Goal: Feedback & Contribution: Submit feedback/report problem

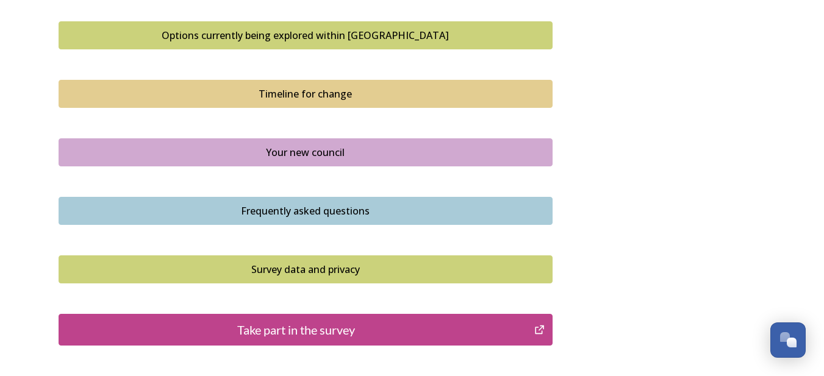
scroll to position [854, 0]
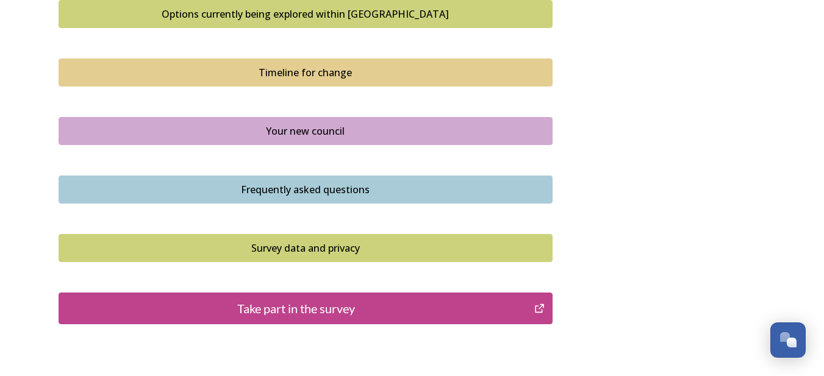
click at [258, 304] on div "Take part in the survey" at bounding box center [296, 308] width 463 height 18
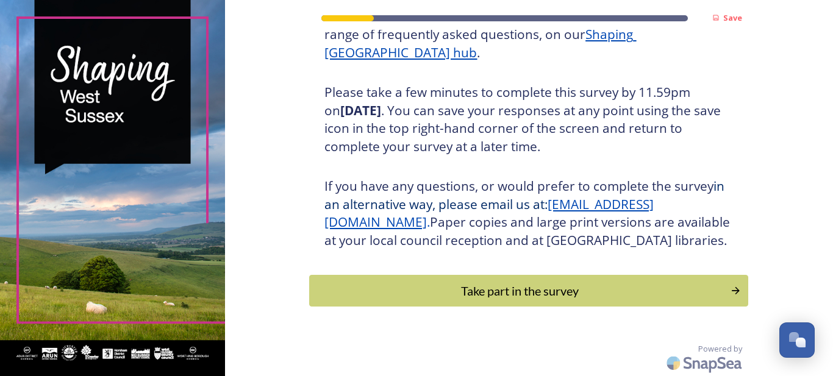
scroll to position [203, 0]
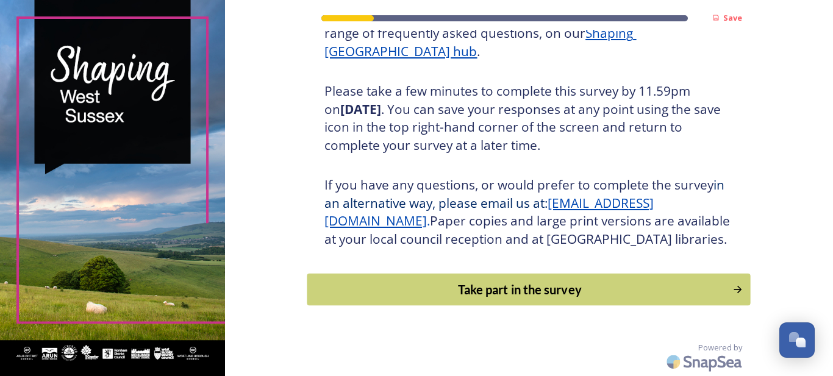
click at [532, 299] on div "Take part in the survey" at bounding box center [520, 290] width 412 height 18
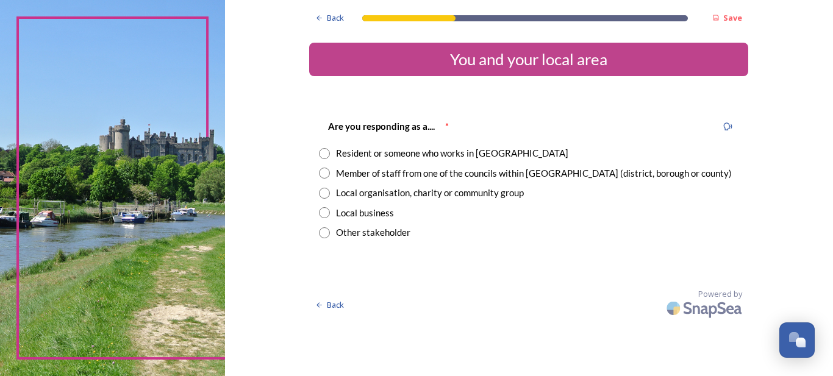
click at [326, 158] on input "radio" at bounding box center [324, 153] width 11 height 11
radio input "true"
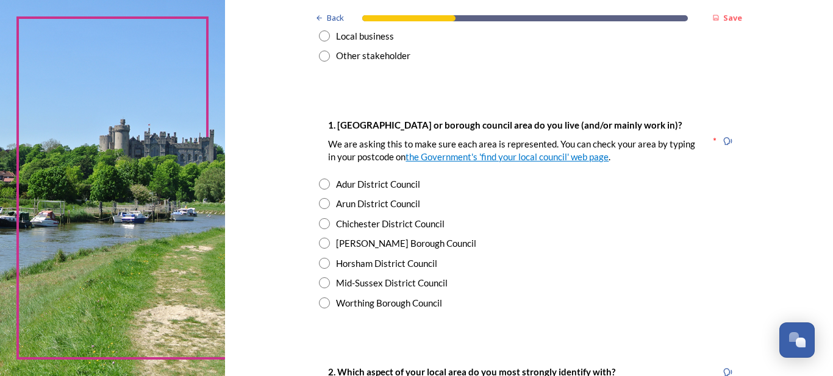
scroll to position [203, 0]
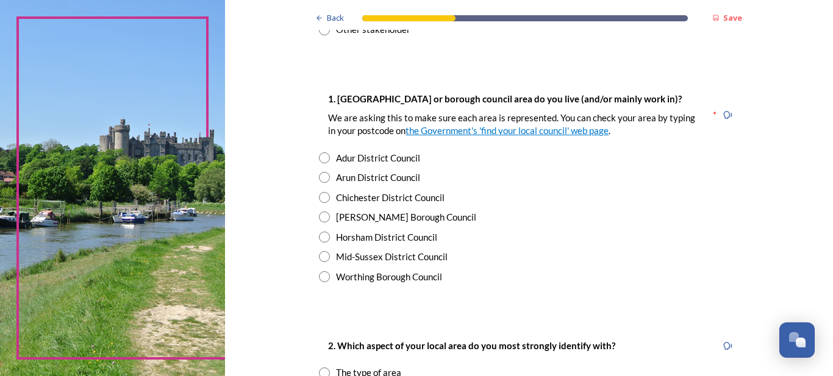
click at [320, 276] on input "radio" at bounding box center [324, 276] width 11 height 11
radio input "true"
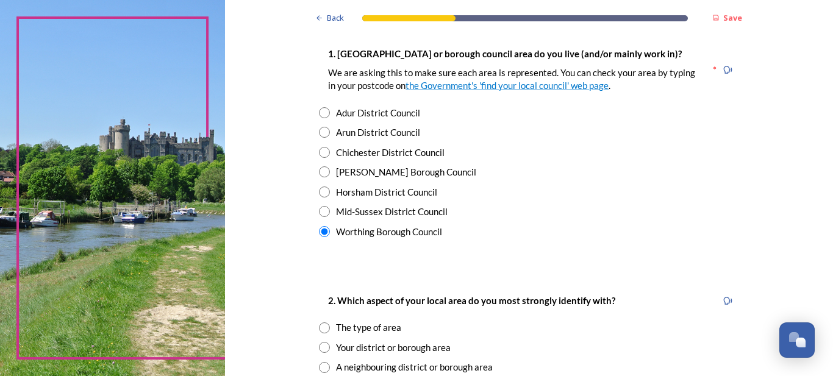
scroll to position [285, 0]
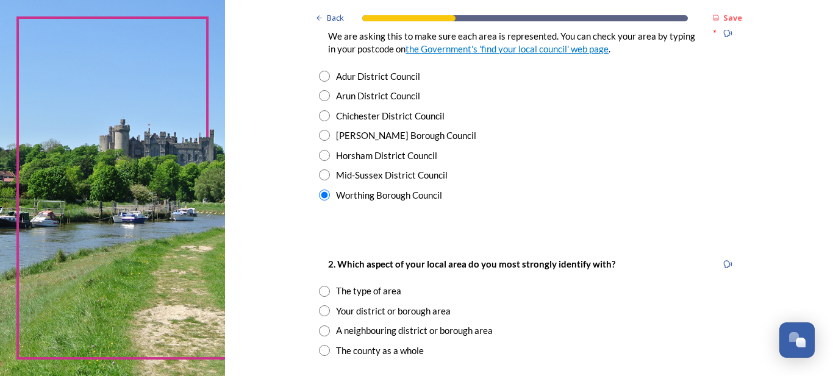
click at [322, 310] on input "radio" at bounding box center [324, 311] width 11 height 11
radio input "true"
click at [319, 295] on input "radio" at bounding box center [324, 291] width 11 height 11
radio input "true"
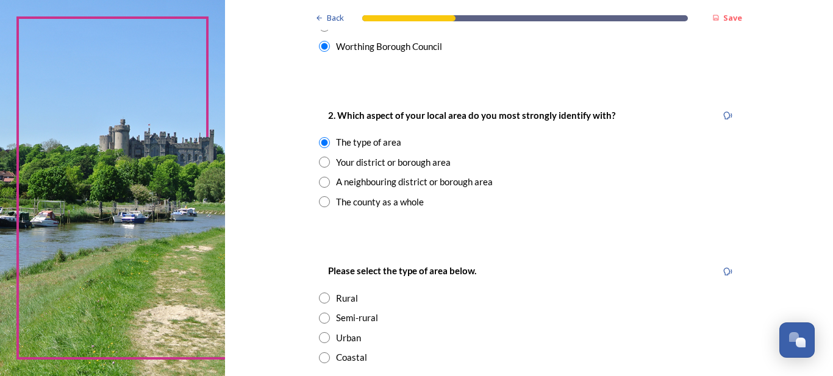
scroll to position [447, 0]
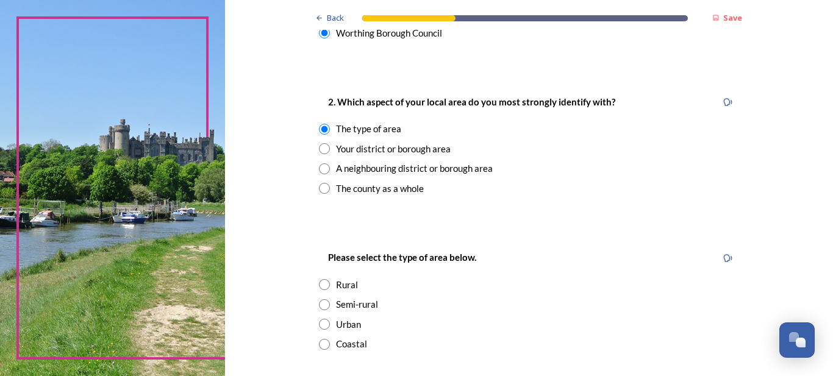
click at [323, 346] on input "radio" at bounding box center [324, 344] width 11 height 11
radio input "true"
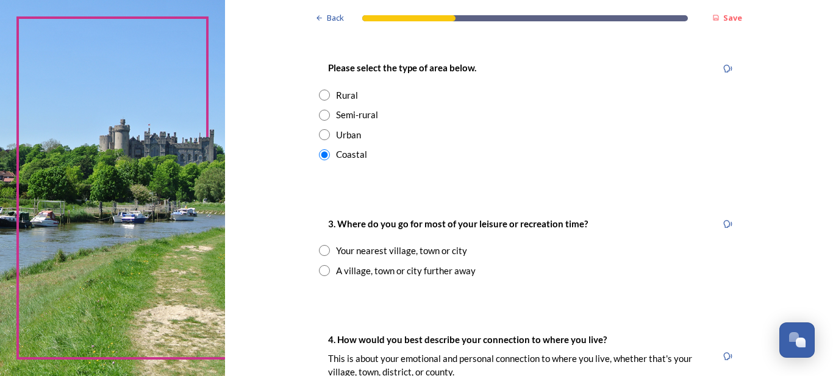
scroll to position [651, 0]
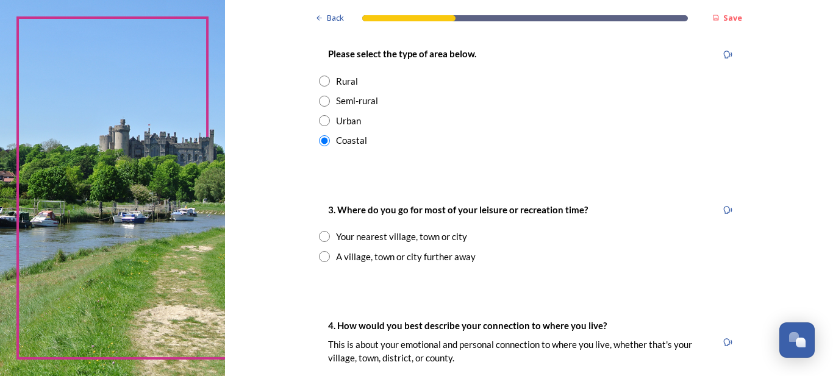
click at [321, 237] on input "radio" at bounding box center [324, 236] width 11 height 11
radio input "true"
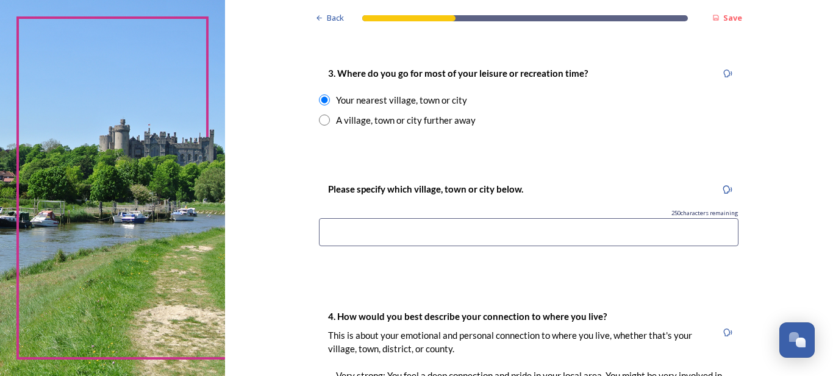
scroll to position [813, 0]
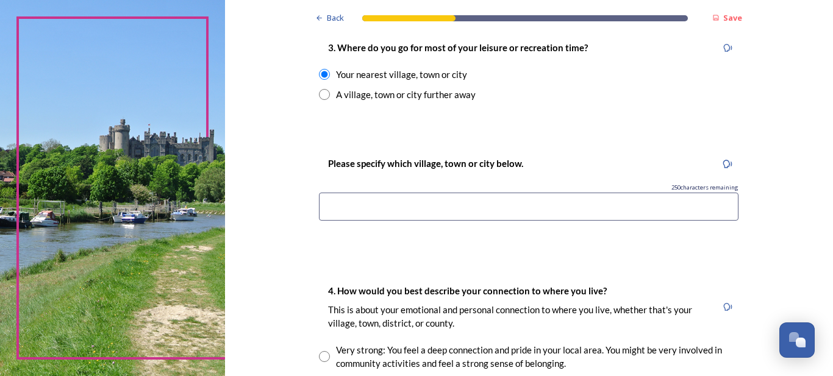
click at [323, 203] on input at bounding box center [529, 207] width 420 height 28
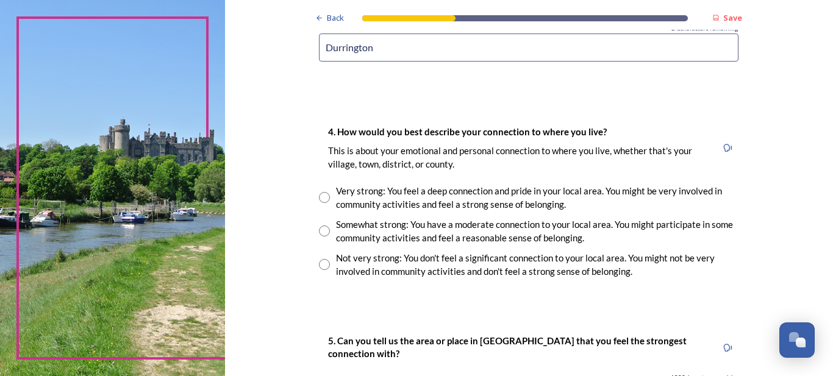
scroll to position [976, 0]
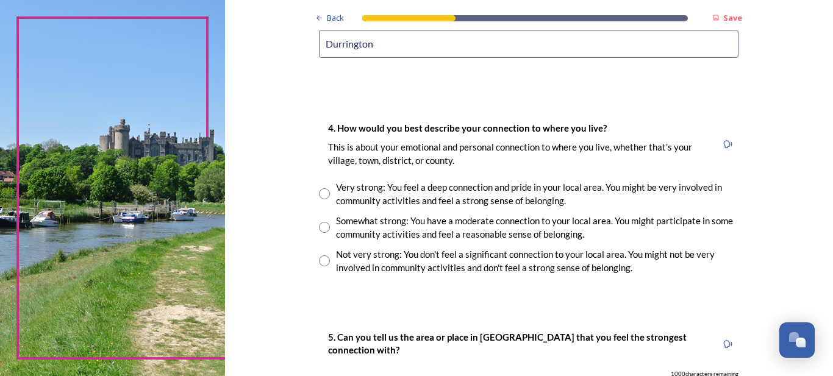
type input "Durrington"
click at [319, 193] on input "radio" at bounding box center [324, 193] width 11 height 11
radio input "true"
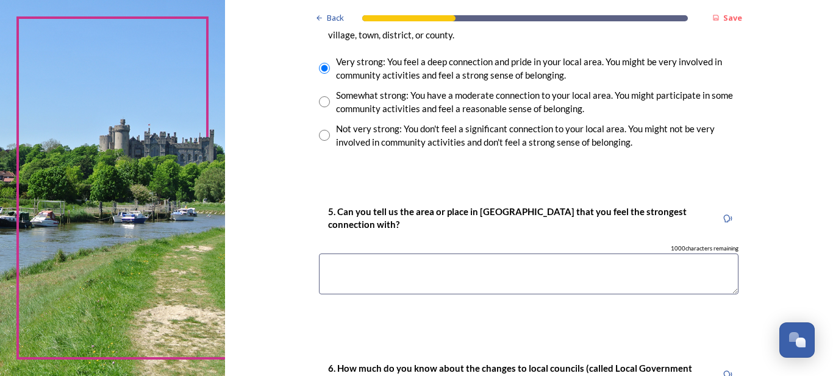
scroll to position [1139, 0]
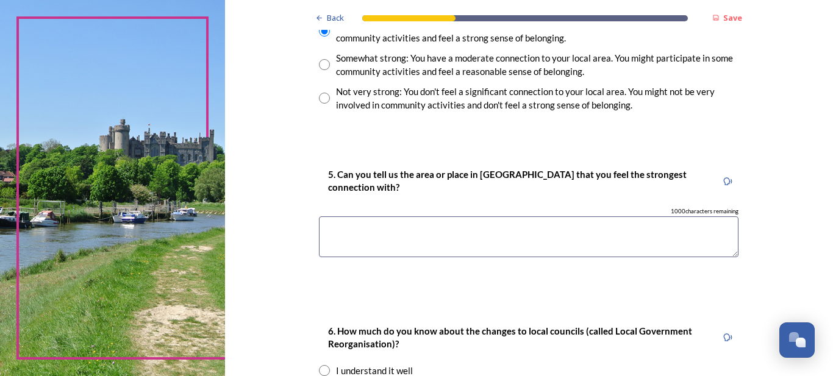
click at [327, 229] on textarea at bounding box center [529, 236] width 420 height 41
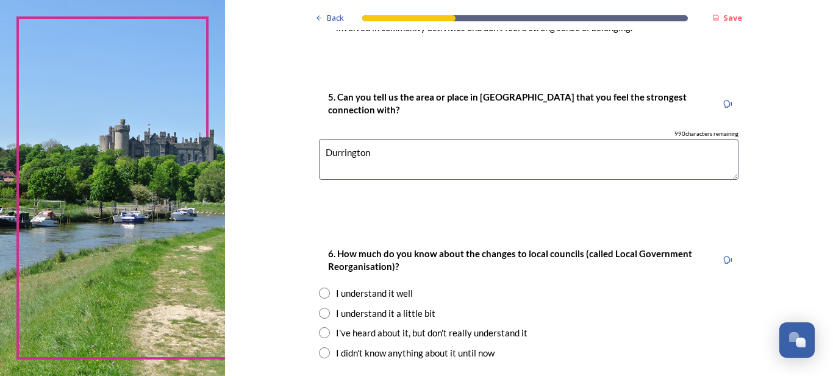
scroll to position [1220, 0]
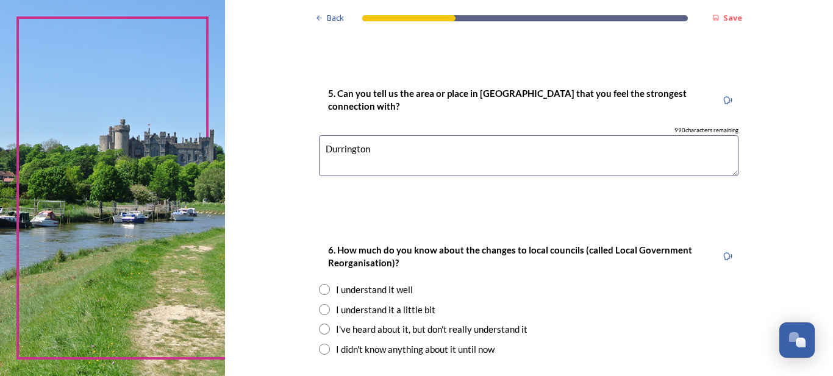
type textarea "Durrington"
click at [323, 312] on input "radio" at bounding box center [324, 309] width 11 height 11
radio input "true"
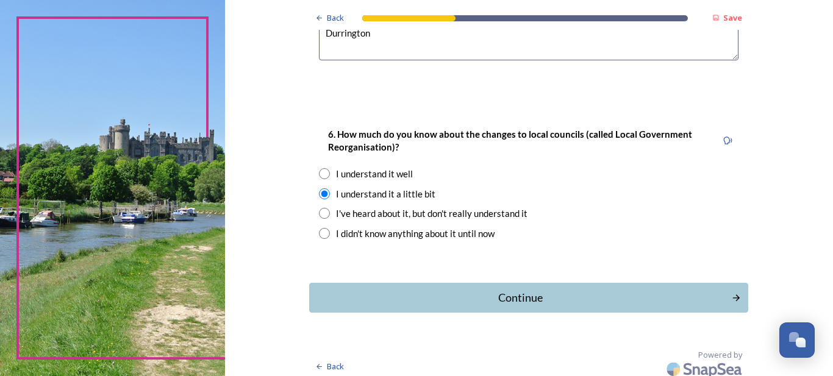
scroll to position [1343, 0]
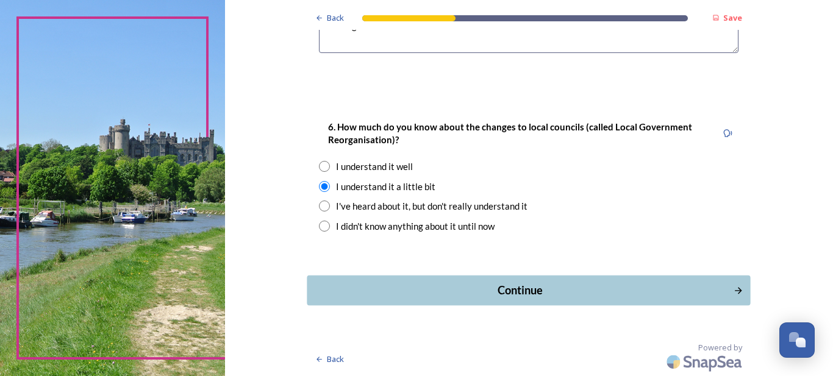
click at [500, 288] on div "Continue" at bounding box center [520, 290] width 413 height 16
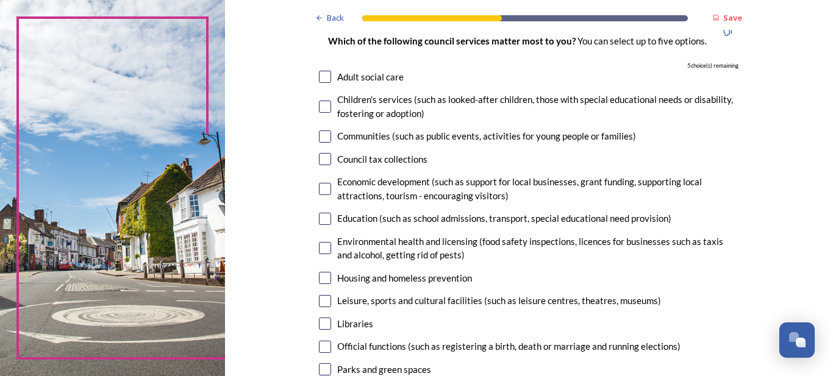
scroll to position [122, 0]
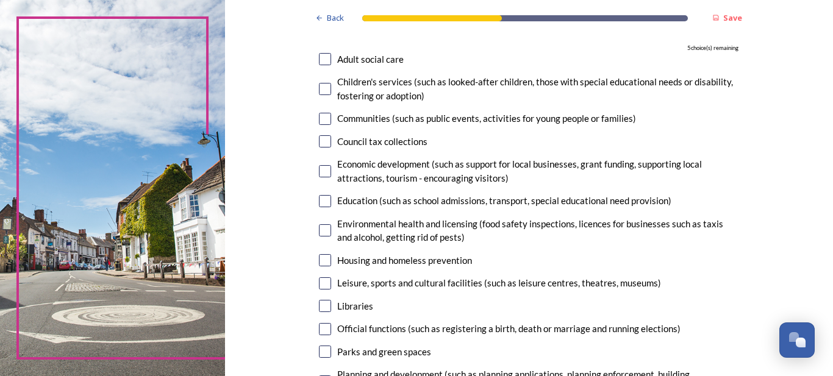
click at [322, 59] on input "checkbox" at bounding box center [325, 59] width 12 height 12
checkbox input "true"
click at [323, 88] on input "checkbox" at bounding box center [325, 89] width 12 height 12
checkbox input "true"
click at [322, 116] on input "checkbox" at bounding box center [325, 119] width 12 height 12
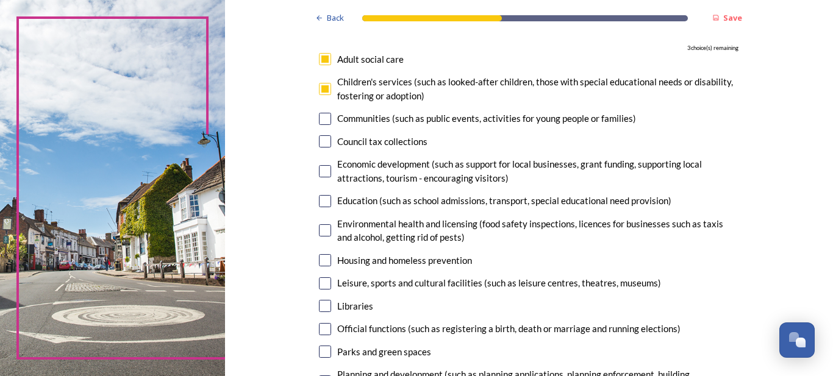
checkbox input "true"
click at [323, 171] on input "checkbox" at bounding box center [325, 171] width 12 height 12
checkbox input "true"
click at [320, 199] on input "checkbox" at bounding box center [325, 201] width 12 height 12
checkbox input "true"
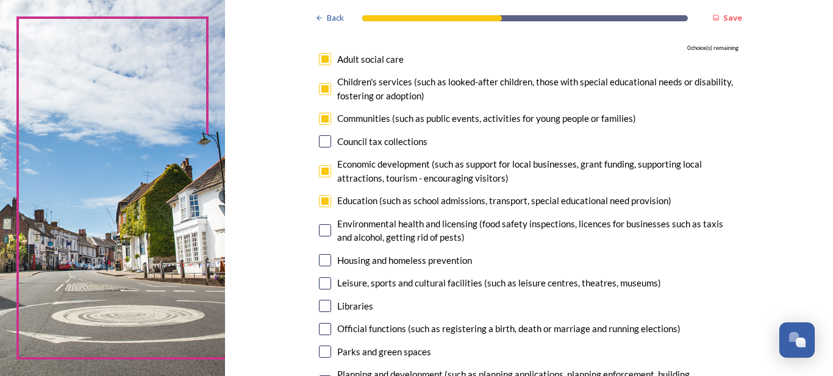
click at [321, 228] on input "checkbox" at bounding box center [325, 230] width 12 height 12
click at [321, 232] on input "checkbox" at bounding box center [325, 230] width 12 height 12
click at [319, 228] on input "checkbox" at bounding box center [325, 230] width 12 height 12
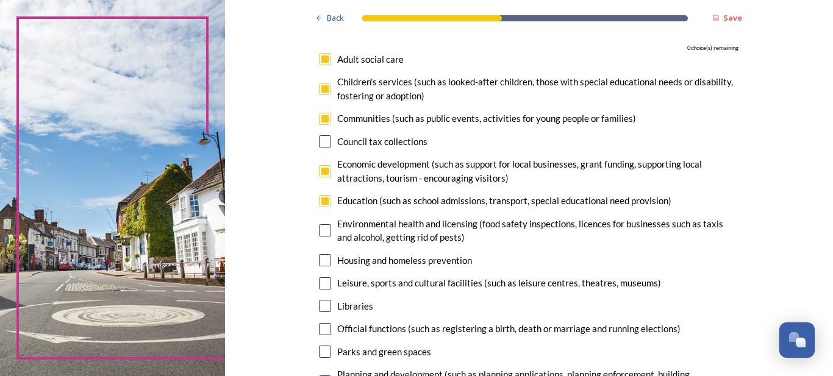
click at [321, 228] on input "checkbox" at bounding box center [325, 230] width 12 height 12
checkbox input "false"
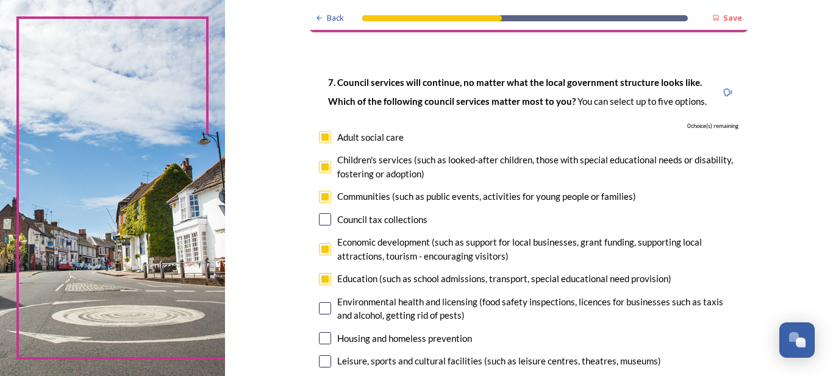
scroll to position [81, 0]
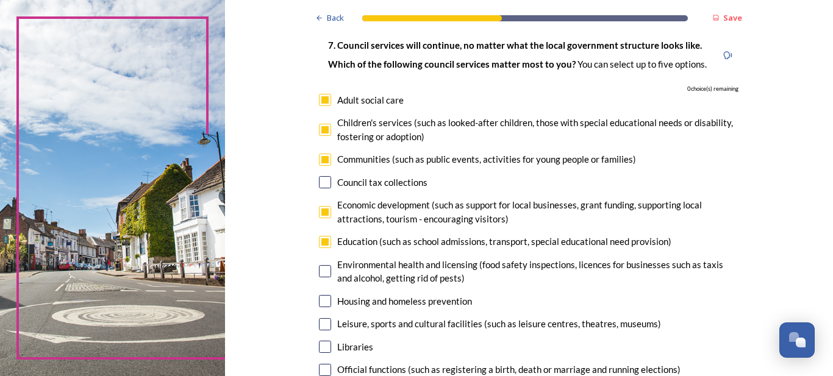
click at [323, 103] on input "checkbox" at bounding box center [325, 100] width 12 height 12
checkbox input "false"
click at [324, 128] on input "checkbox" at bounding box center [325, 130] width 12 height 12
checkbox input "false"
click at [323, 157] on input "checkbox" at bounding box center [325, 160] width 12 height 12
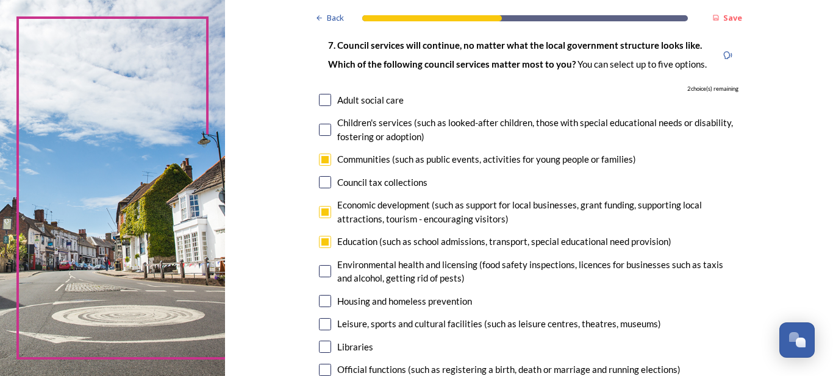
checkbox input "false"
click at [321, 270] on input "checkbox" at bounding box center [325, 271] width 12 height 12
checkbox input "true"
click at [324, 302] on input "checkbox" at bounding box center [325, 301] width 12 height 12
checkbox input "true"
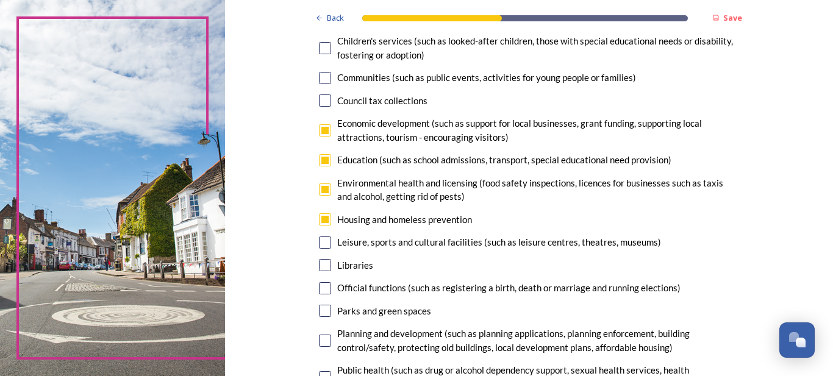
scroll to position [203, 0]
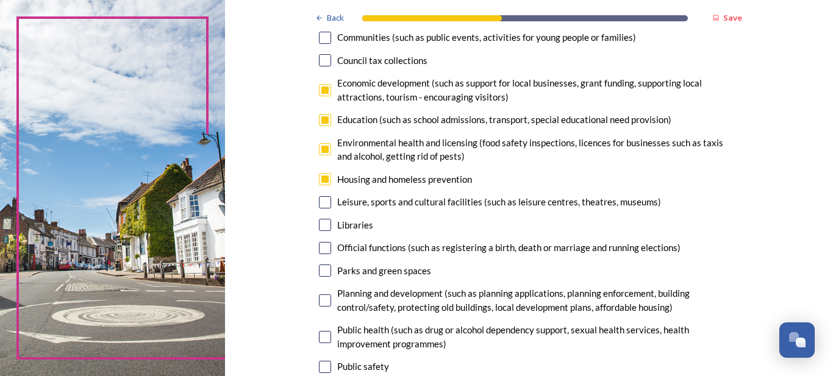
click at [320, 267] on input "checkbox" at bounding box center [325, 271] width 12 height 12
checkbox input "true"
click at [323, 92] on input "checkbox" at bounding box center [325, 90] width 12 height 12
checkbox input "false"
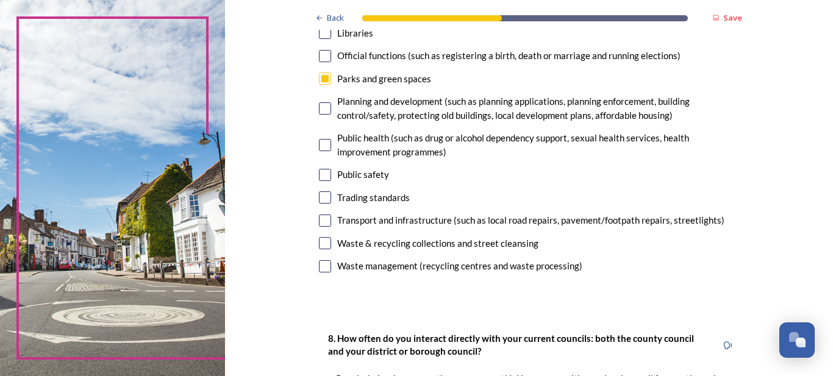
scroll to position [407, 0]
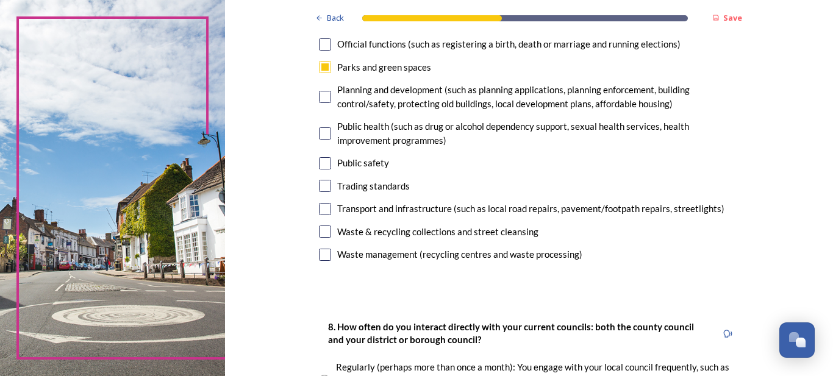
click at [321, 164] on input "checkbox" at bounding box center [325, 163] width 12 height 12
checkbox input "true"
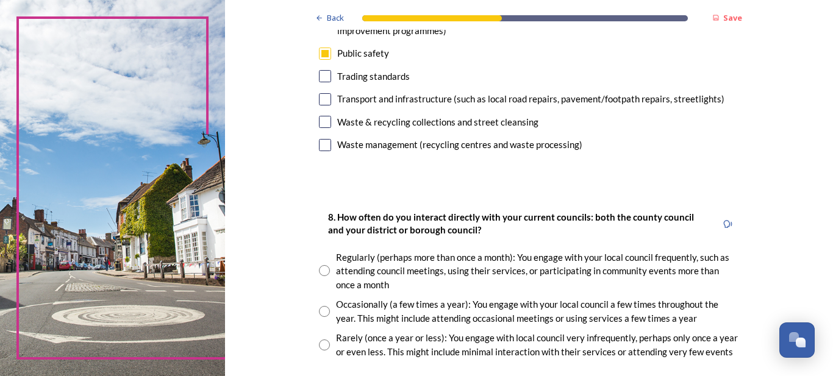
scroll to position [529, 0]
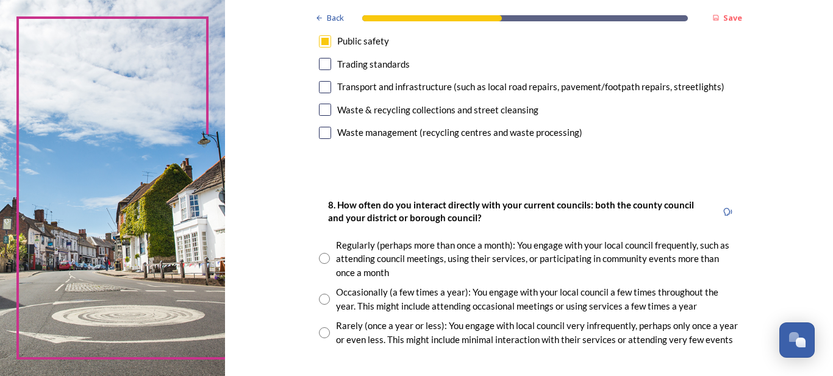
click at [320, 295] on input "radio" at bounding box center [324, 299] width 11 height 11
radio input "true"
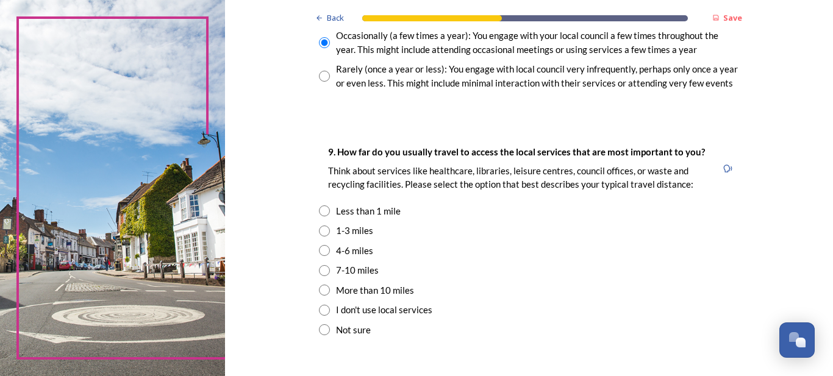
scroll to position [813, 0]
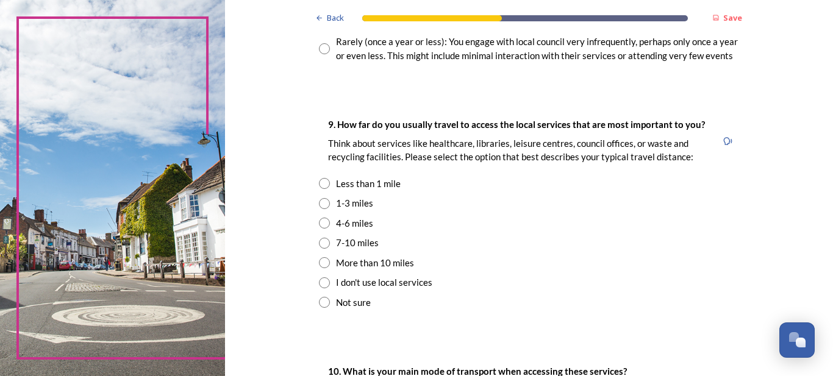
click at [320, 201] on input "radio" at bounding box center [324, 203] width 11 height 11
radio input "true"
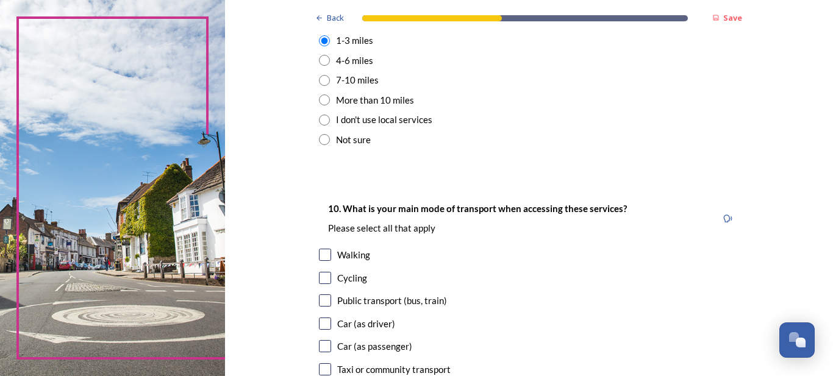
scroll to position [1017, 0]
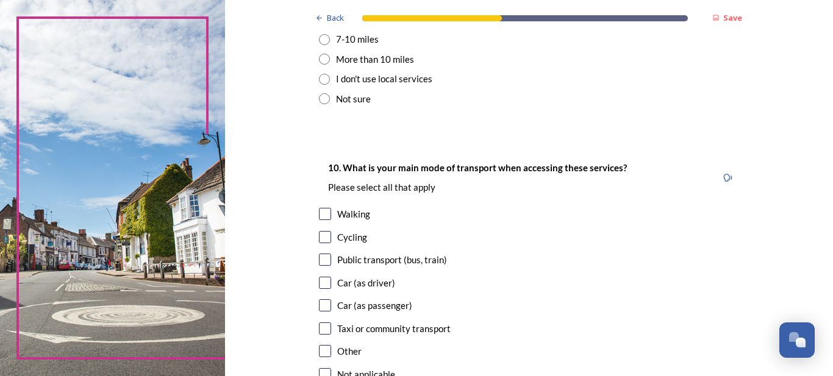
click at [323, 214] on input "checkbox" at bounding box center [325, 214] width 12 height 12
checkbox input "true"
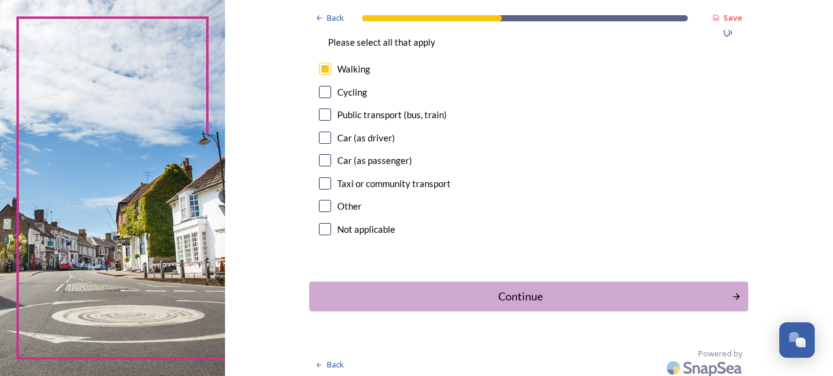
scroll to position [1168, 0]
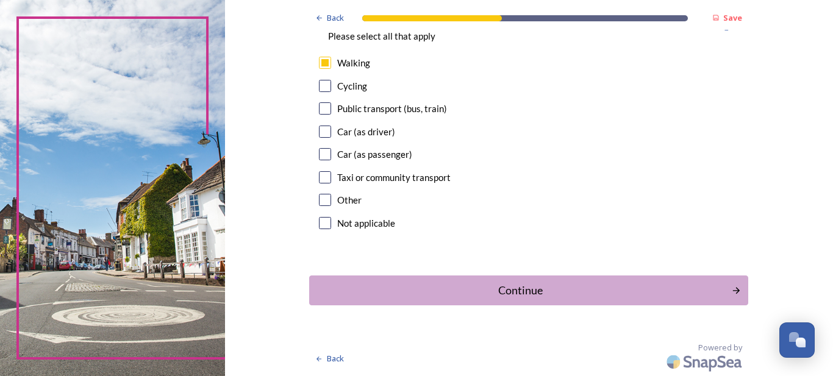
click at [513, 288] on div "Continue" at bounding box center [520, 290] width 409 height 16
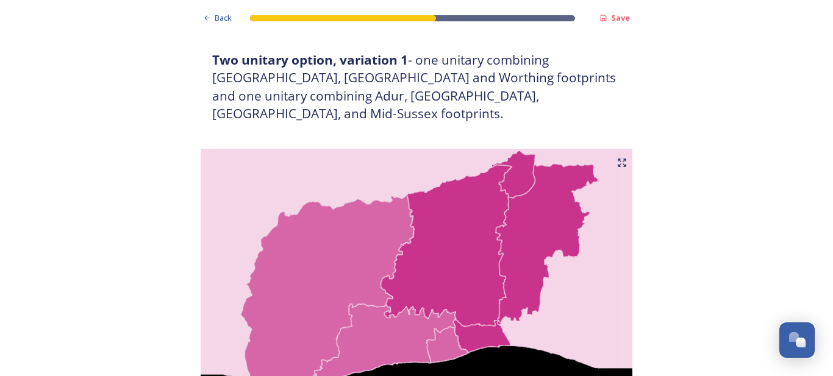
scroll to position [691, 0]
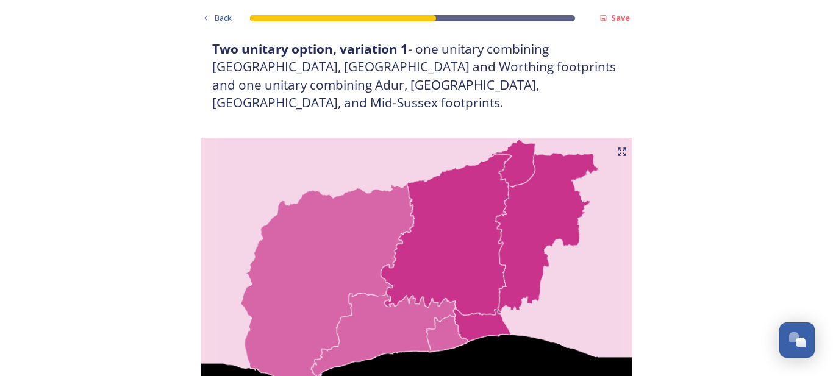
click at [617, 147] on icon at bounding box center [622, 152] width 10 height 10
drag, startPoint x: 422, startPoint y: 17, endPoint x: 436, endPoint y: 21, distance: 14.7
click at [436, 21] on div "Back Save" at bounding box center [416, 15] width 439 height 30
click at [617, 147] on icon at bounding box center [622, 152] width 10 height 10
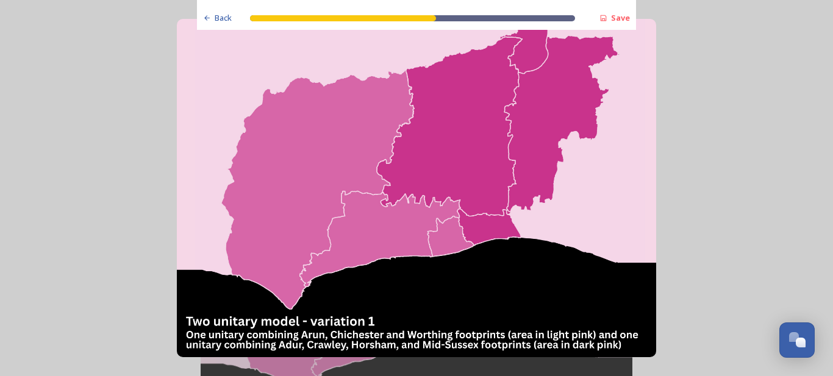
drag, startPoint x: 481, startPoint y: 179, endPoint x: 434, endPoint y: 204, distance: 53.5
click at [631, 228] on img at bounding box center [416, 188] width 479 height 338
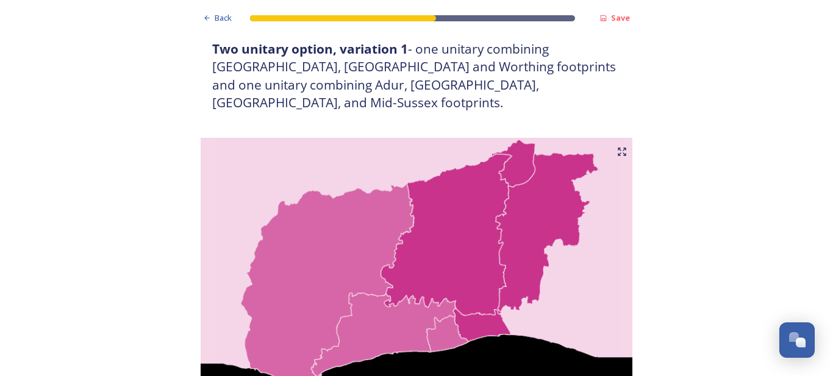
click at [420, 17] on div at bounding box center [343, 18] width 186 height 6
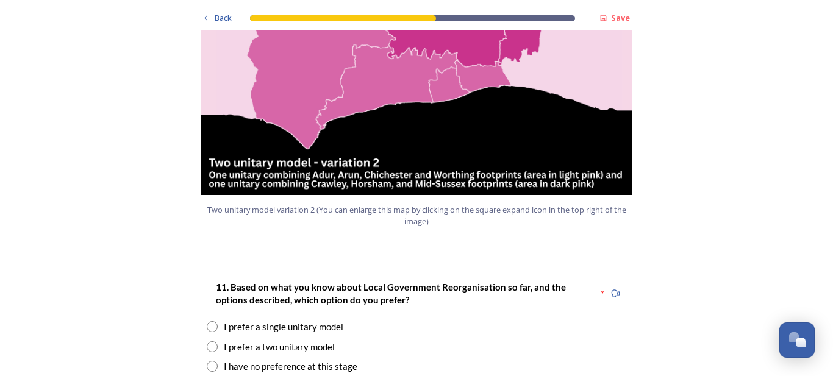
scroll to position [1464, 0]
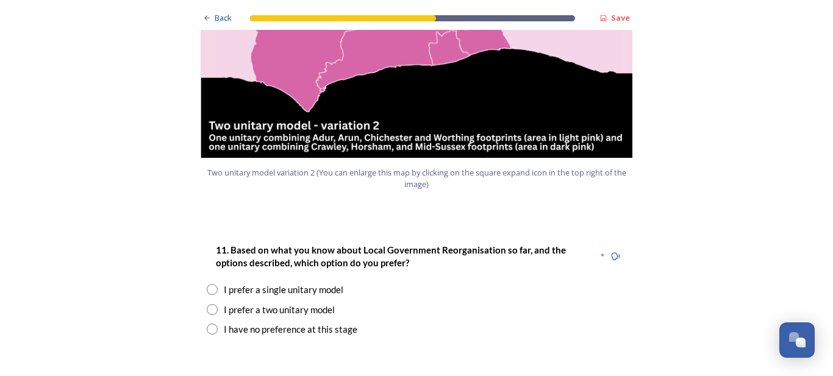
click at [207, 304] on input "radio" at bounding box center [212, 309] width 11 height 11
radio input "true"
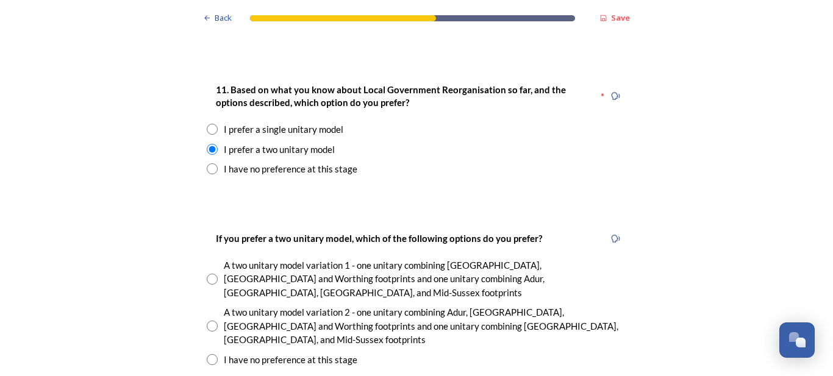
scroll to position [1626, 0]
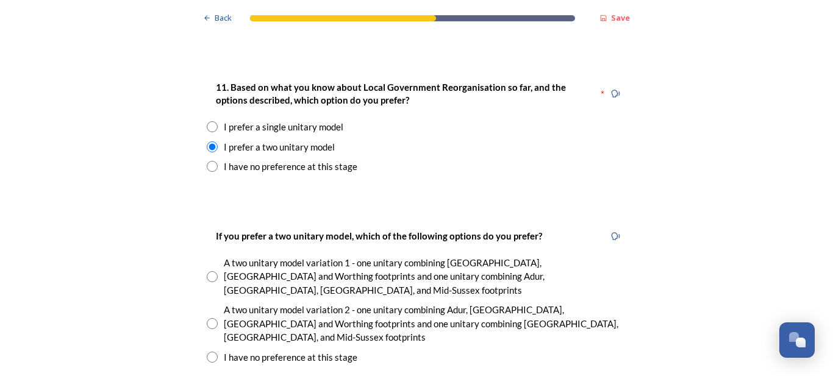
click at [207, 318] on input "radio" at bounding box center [212, 323] width 11 height 11
radio input "true"
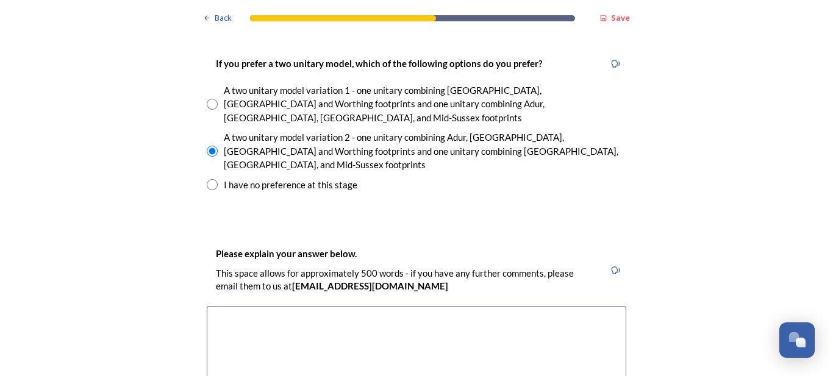
scroll to position [1829, 0]
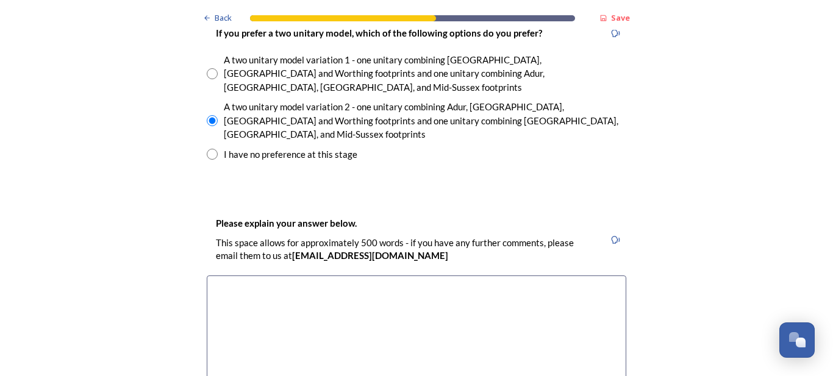
click at [226, 276] on textarea at bounding box center [417, 344] width 420 height 137
click at [219, 276] on textarea "I pefer" at bounding box center [417, 344] width 420 height 137
click at [255, 276] on textarea "I prefer" at bounding box center [417, 344] width 420 height 137
click at [284, 276] on textarea "I prefer a costal" at bounding box center [417, 344] width 420 height 137
click at [256, 276] on textarea "I prefer a costal" at bounding box center [417, 344] width 420 height 137
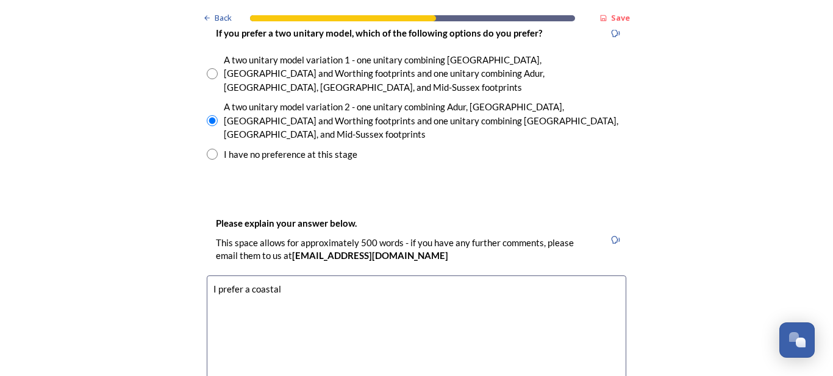
click at [292, 276] on textarea "I prefer a coastal" at bounding box center [417, 344] width 420 height 137
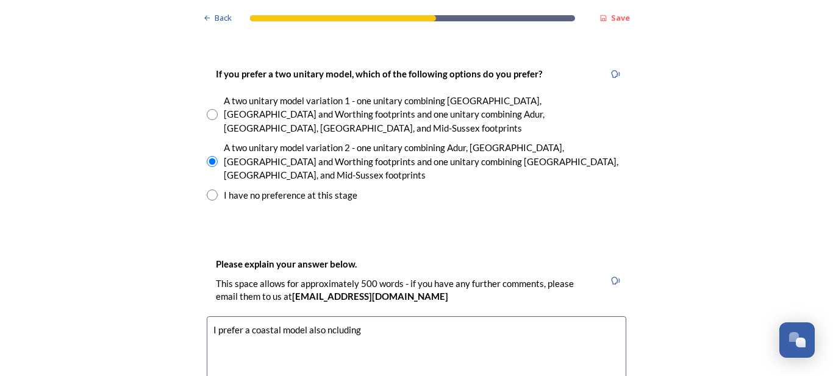
drag, startPoint x: 319, startPoint y: 268, endPoint x: 325, endPoint y: 270, distance: 6.4
drag, startPoint x: 374, startPoint y: 266, endPoint x: 381, endPoint y: 271, distance: 7.8
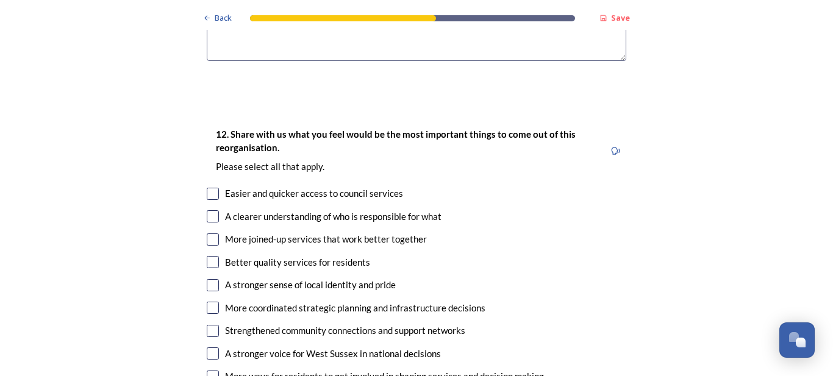
scroll to position [2195, 0]
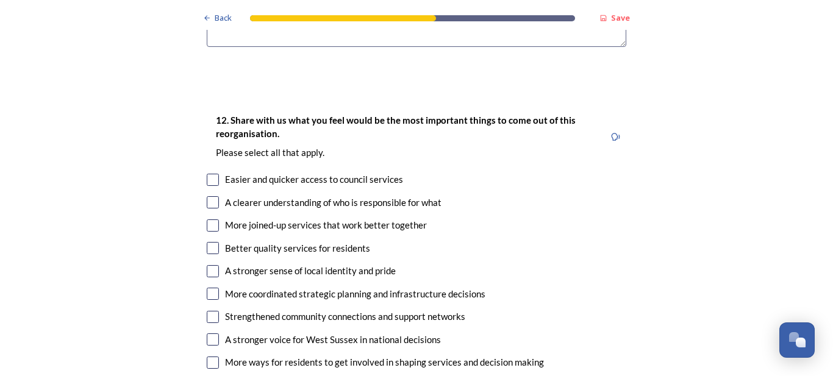
type textarea "I prefer a coastal model also including Brighton and Hove."
click at [208, 174] on input "checkbox" at bounding box center [213, 180] width 12 height 12
checkbox input "true"
click at [209, 196] on input "checkbox" at bounding box center [213, 202] width 12 height 12
checkbox input "true"
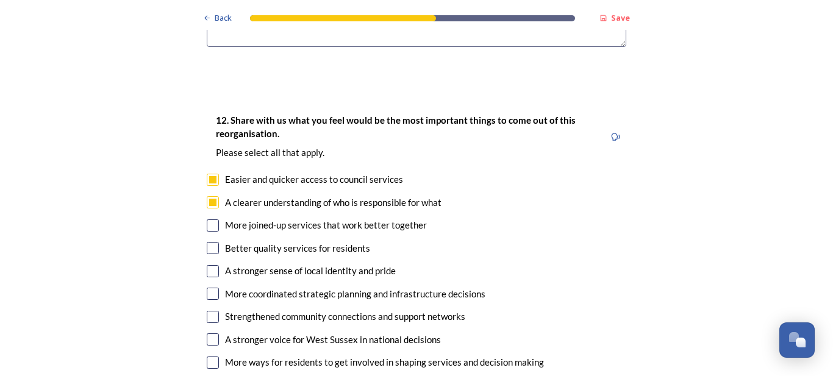
click at [207, 220] on input "checkbox" at bounding box center [213, 226] width 12 height 12
checkbox input "true"
click at [212, 242] on input "checkbox" at bounding box center [213, 248] width 12 height 12
checkbox input "true"
click at [207, 265] on input "checkbox" at bounding box center [213, 271] width 12 height 12
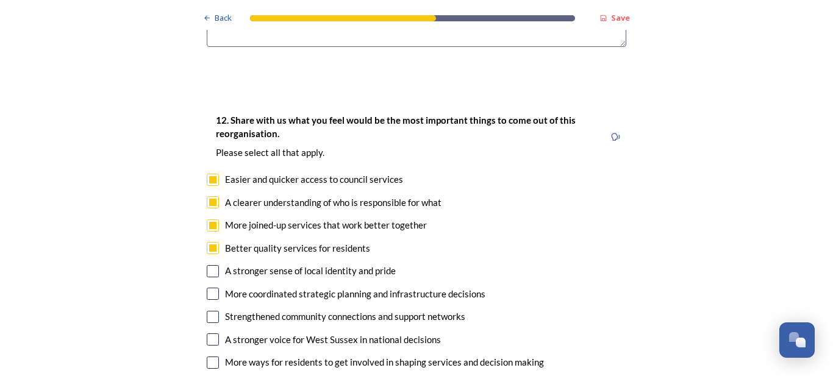
checkbox input "true"
click at [207, 288] on input "checkbox" at bounding box center [213, 294] width 12 height 12
checkbox input "true"
click at [209, 311] on input "checkbox" at bounding box center [213, 317] width 12 height 12
checkbox input "true"
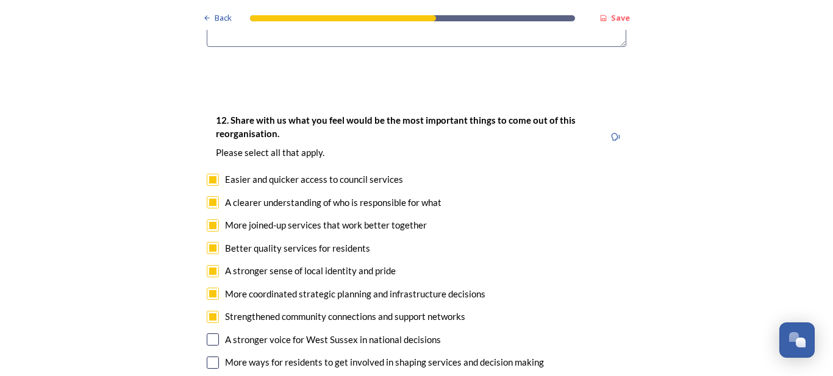
click at [207, 334] on input "checkbox" at bounding box center [213, 340] width 12 height 12
checkbox input "true"
click at [208, 357] on input "checkbox" at bounding box center [213, 363] width 12 height 12
checkbox input "true"
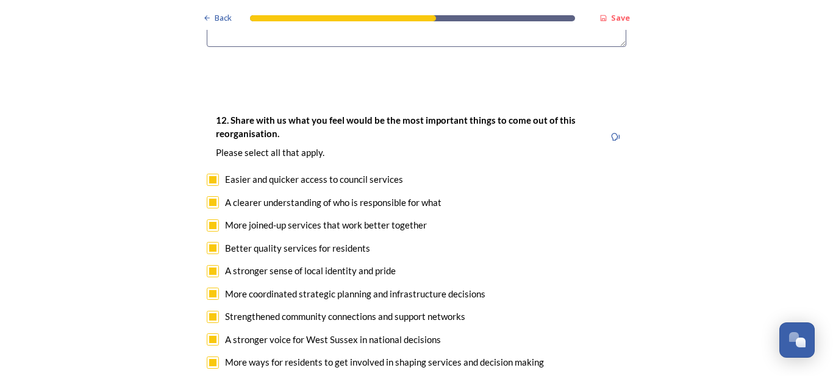
checkbox input "true"
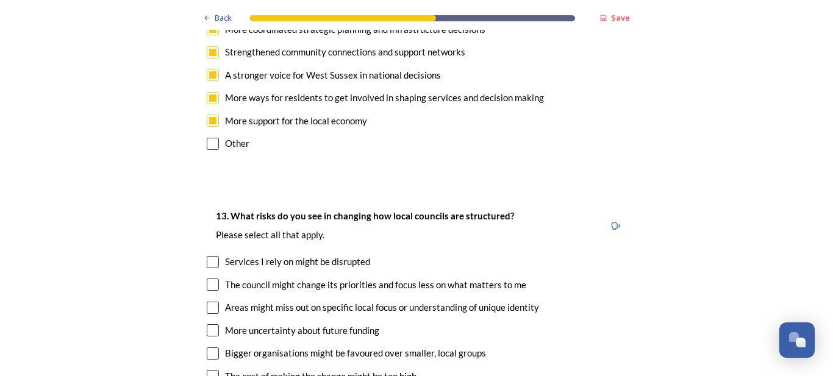
scroll to position [2480, 0]
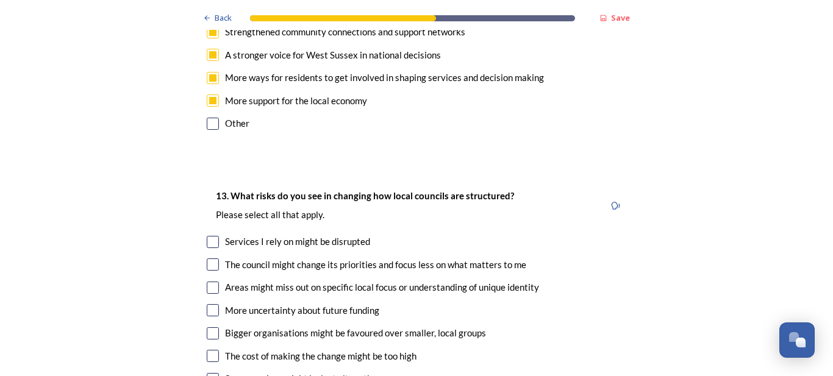
checkbox input "true"
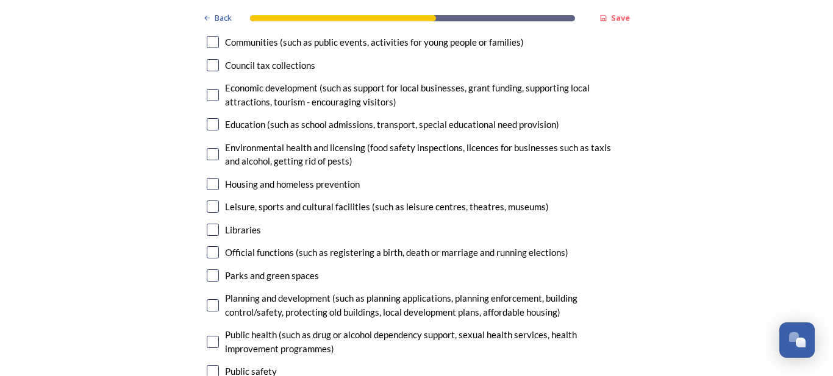
scroll to position [3090, 0]
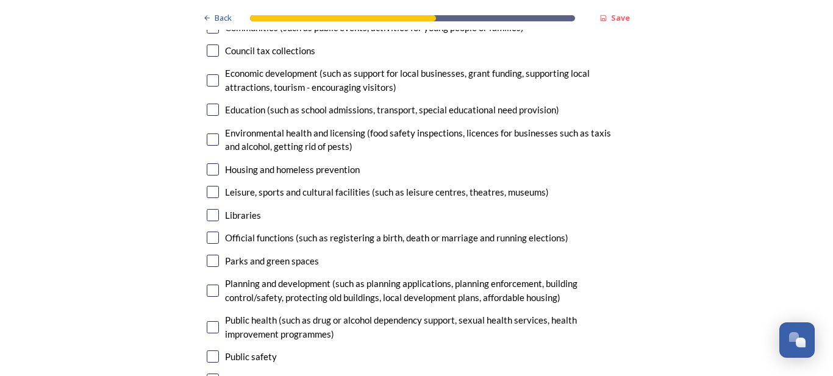
checkbox input "true"
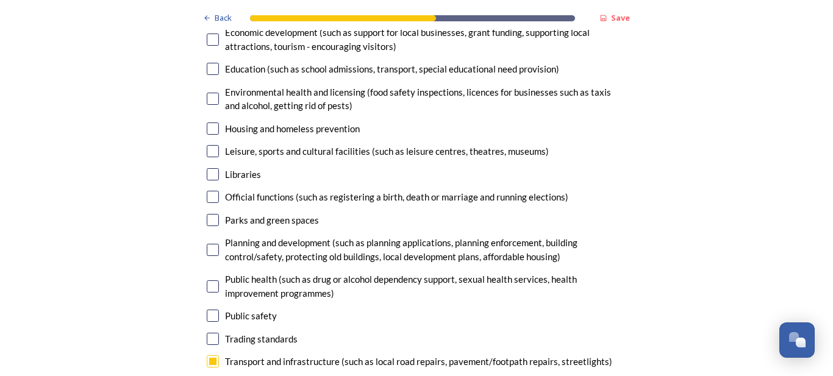
scroll to position [3171, 0]
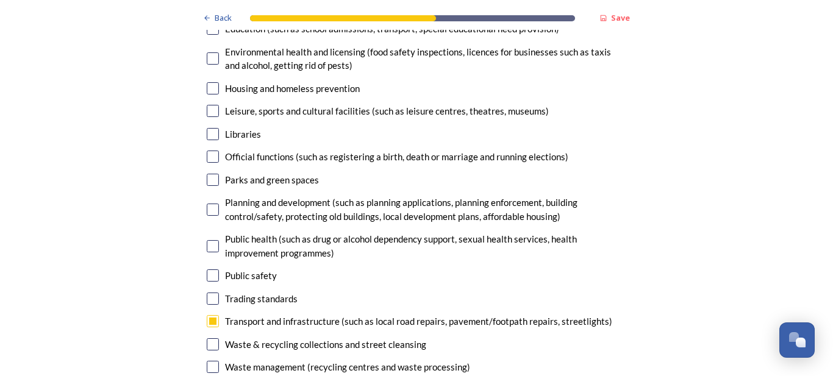
click at [209, 293] on input "checkbox" at bounding box center [213, 299] width 12 height 12
checkbox input "true"
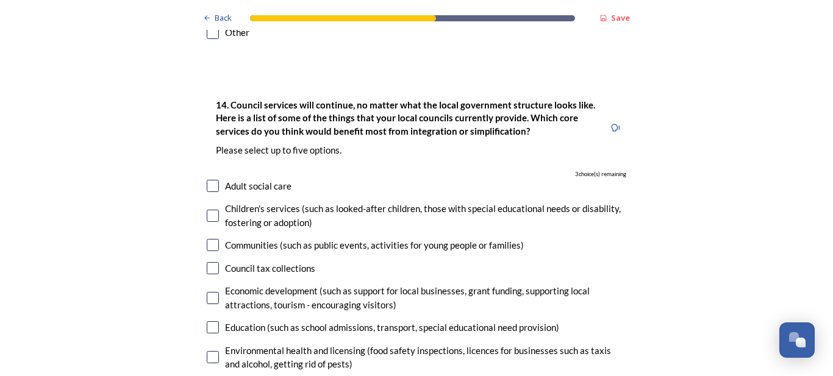
scroll to position [2886, 0]
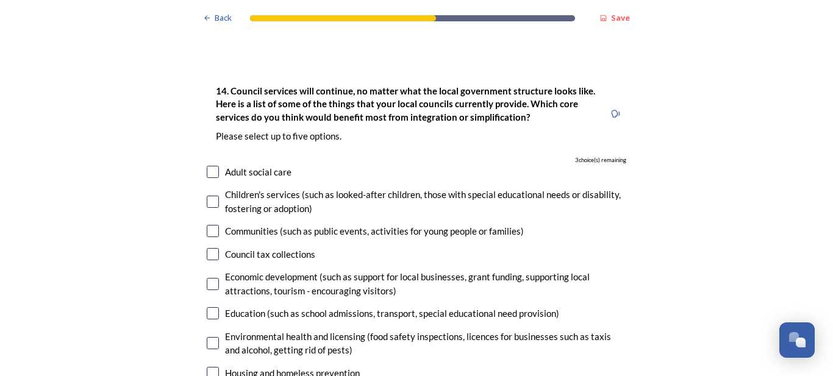
click at [213, 307] on input "checkbox" at bounding box center [213, 313] width 12 height 12
checkbox input "true"
click at [208, 367] on input "checkbox" at bounding box center [213, 373] width 12 height 12
checkbox input "true"
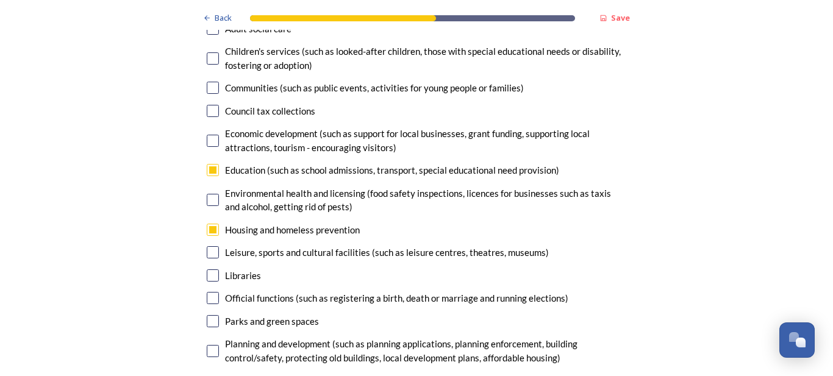
scroll to position [3049, 0]
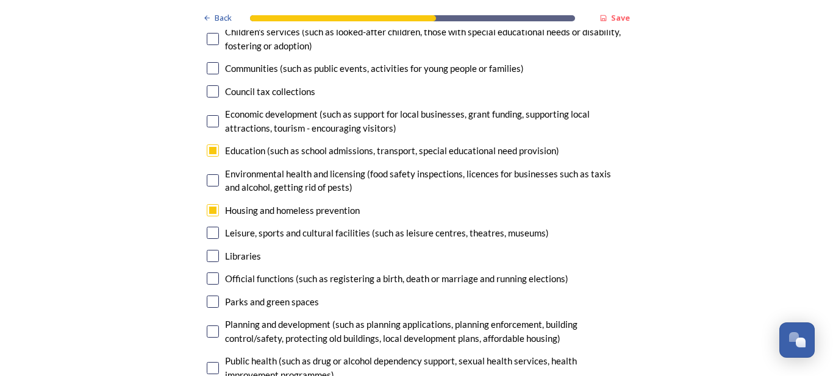
click at [210, 296] on input "checkbox" at bounding box center [213, 302] width 12 height 12
checkbox input "true"
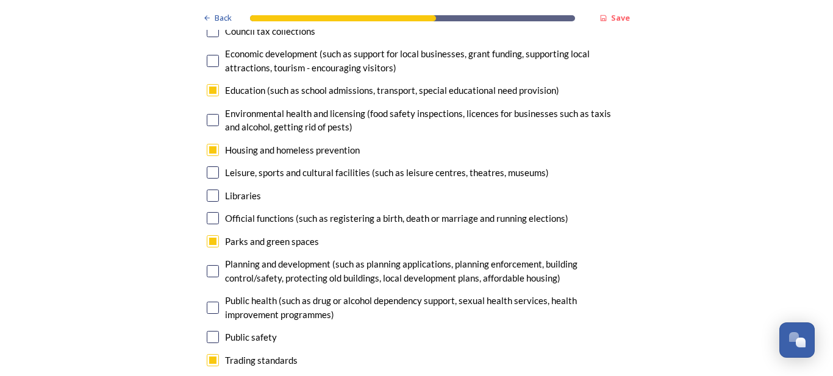
scroll to position [3130, 0]
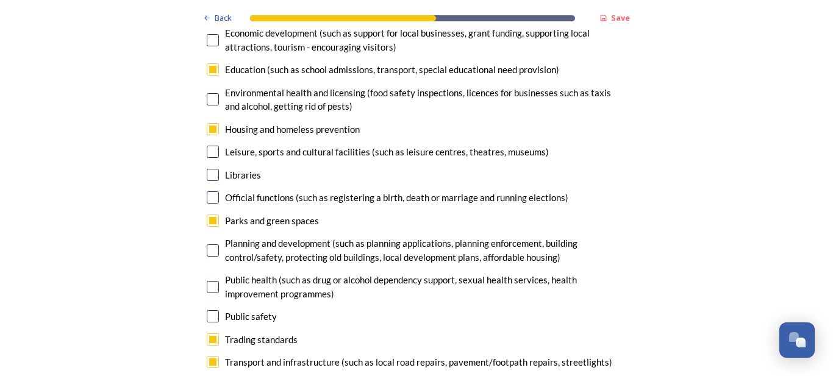
click at [208, 334] on input "checkbox" at bounding box center [213, 340] width 12 height 12
checkbox input "false"
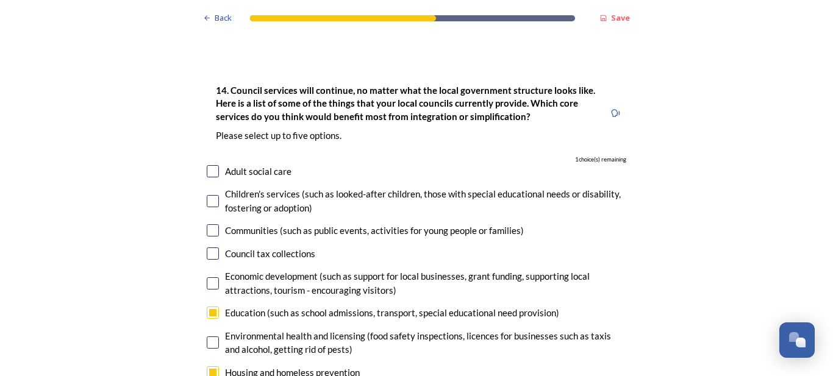
scroll to position [2886, 0]
click at [210, 196] on input "checkbox" at bounding box center [213, 202] width 12 height 12
checkbox input "true"
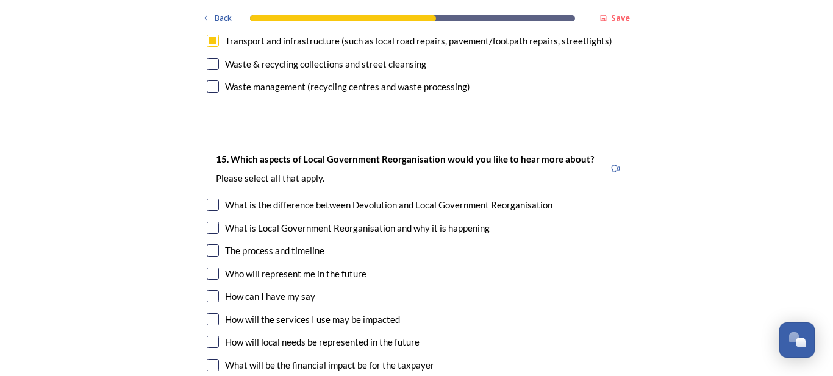
scroll to position [3456, 0]
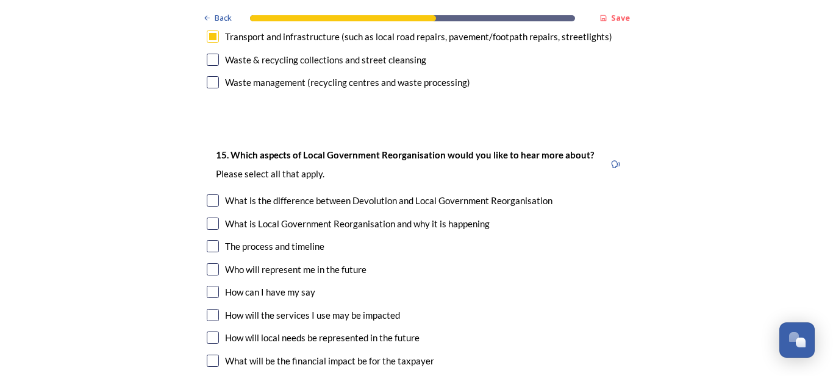
click at [211, 240] on input "checkbox" at bounding box center [213, 246] width 12 height 12
checkbox input "true"
click at [210, 286] on input "checkbox" at bounding box center [213, 292] width 12 height 12
checkbox input "true"
click at [211, 263] on input "checkbox" at bounding box center [213, 269] width 12 height 12
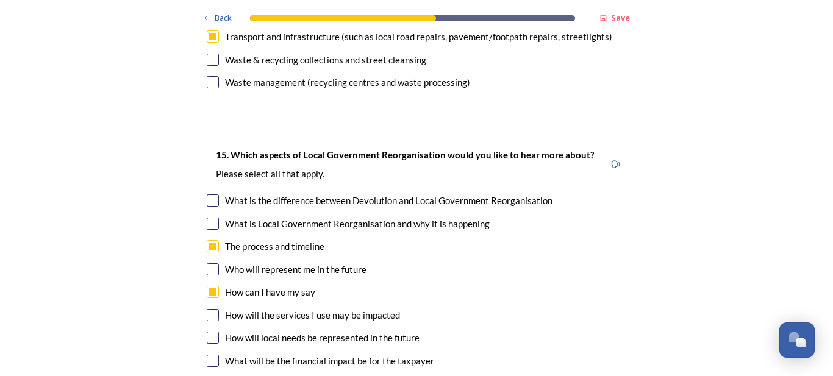
checkbox input "true"
click at [211, 355] on input "checkbox" at bounding box center [213, 361] width 12 height 12
checkbox input "true"
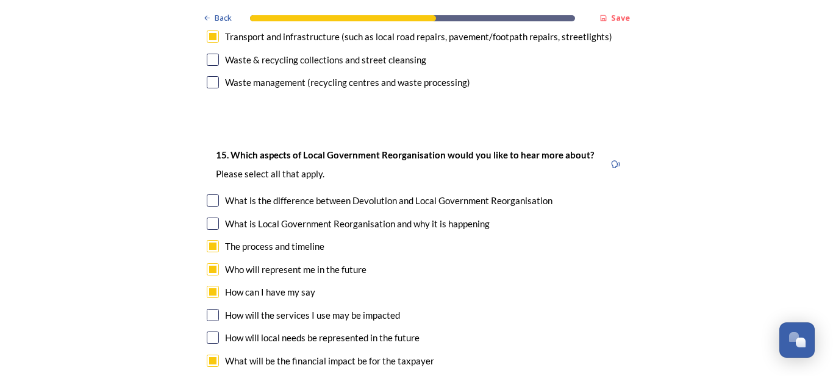
checkbox input "true"
click at [209, 332] on input "checkbox" at bounding box center [213, 338] width 12 height 12
checkbox input "true"
click at [209, 309] on input "checkbox" at bounding box center [213, 315] width 12 height 12
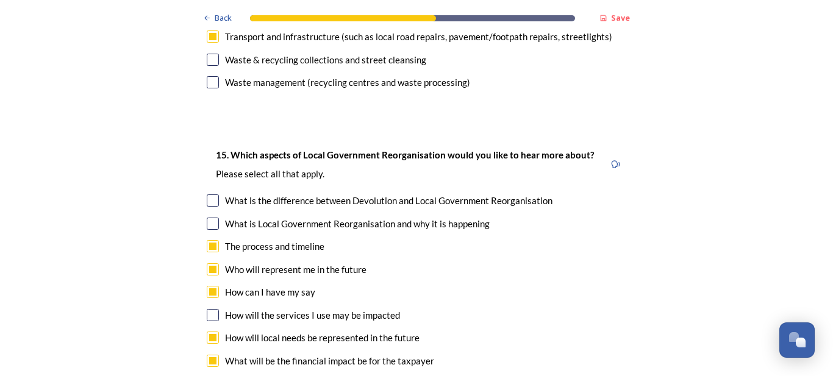
checkbox input "true"
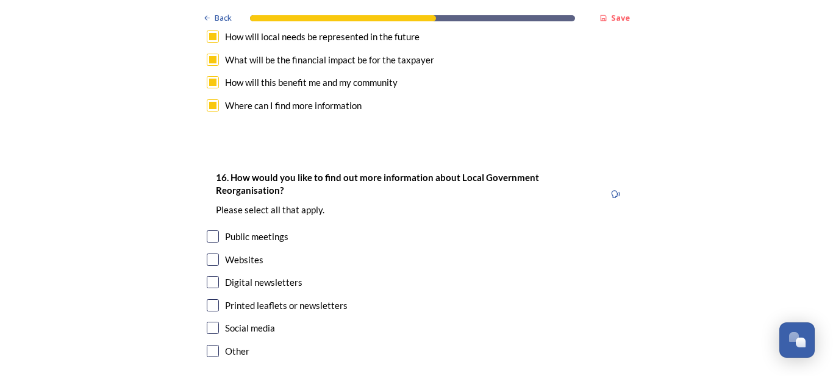
scroll to position [3781, 0]
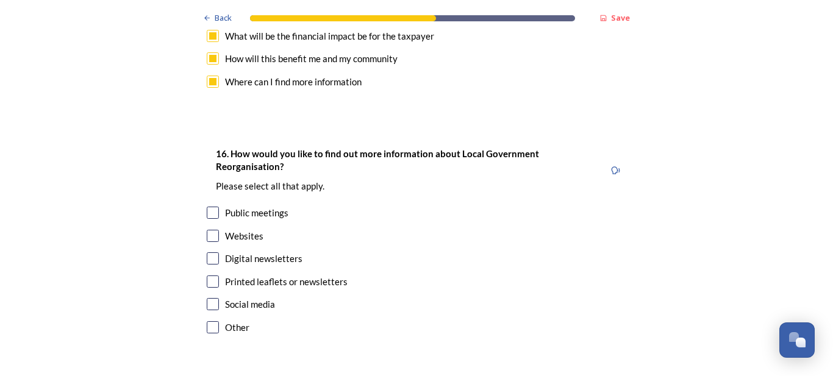
click at [210, 252] on input "checkbox" at bounding box center [213, 258] width 12 height 12
checkbox input "true"
click at [207, 207] on input "checkbox" at bounding box center [213, 213] width 12 height 12
checkbox input "true"
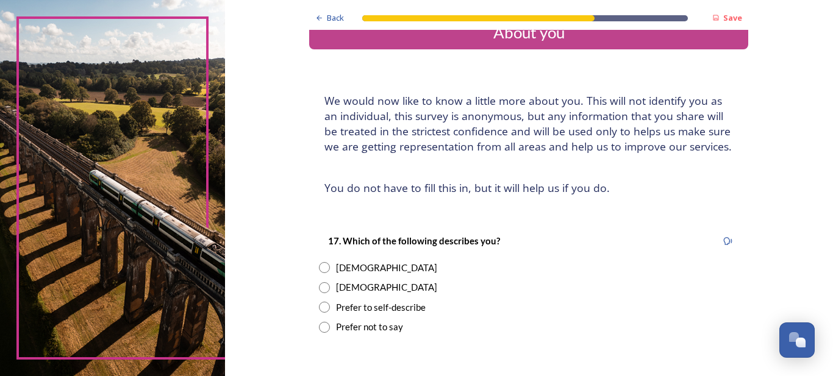
scroll to position [41, 0]
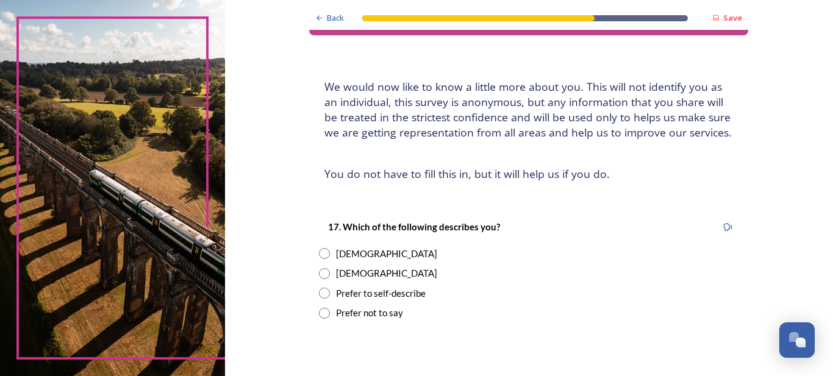
click at [321, 269] on input "radio" at bounding box center [324, 273] width 11 height 11
radio input "true"
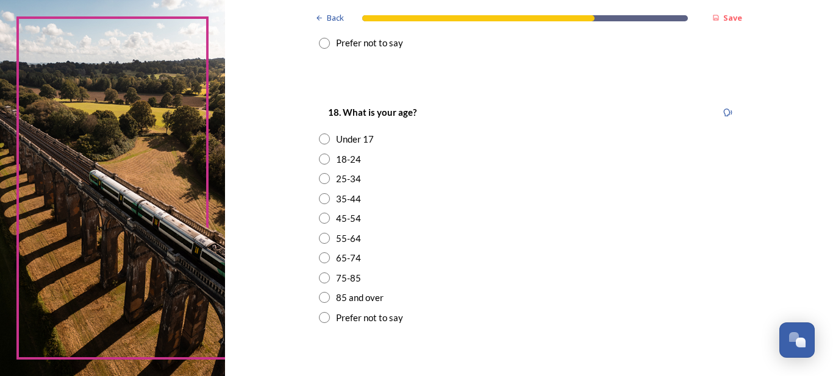
scroll to position [366, 0]
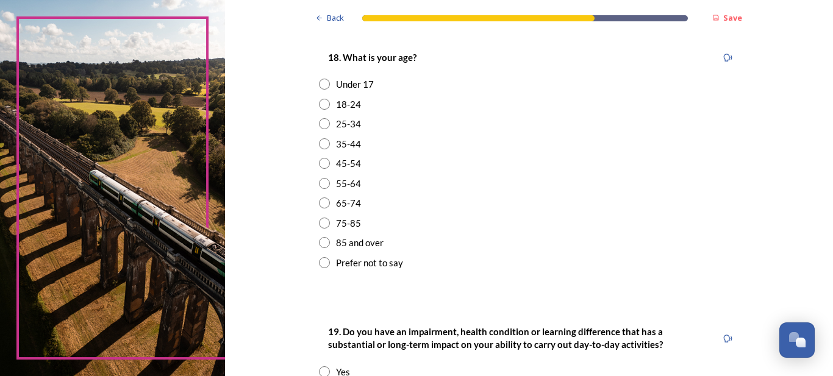
click at [321, 225] on input "radio" at bounding box center [324, 223] width 11 height 11
radio input "true"
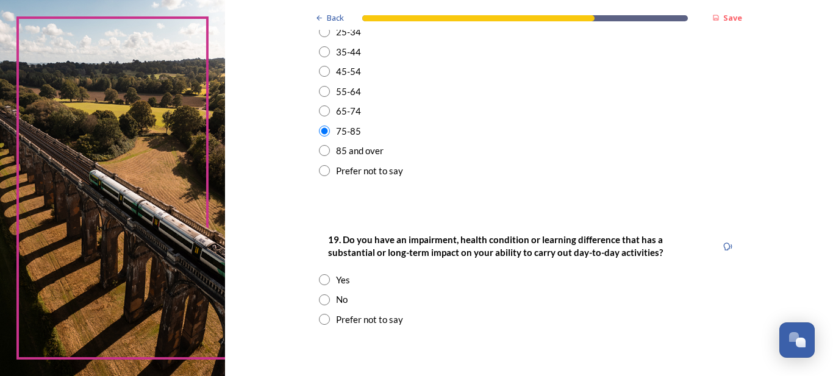
scroll to position [488, 0]
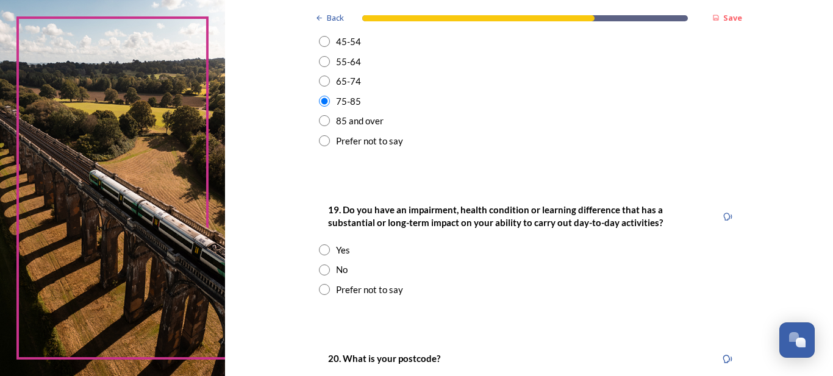
click at [319, 266] on input "radio" at bounding box center [324, 270] width 11 height 11
radio input "true"
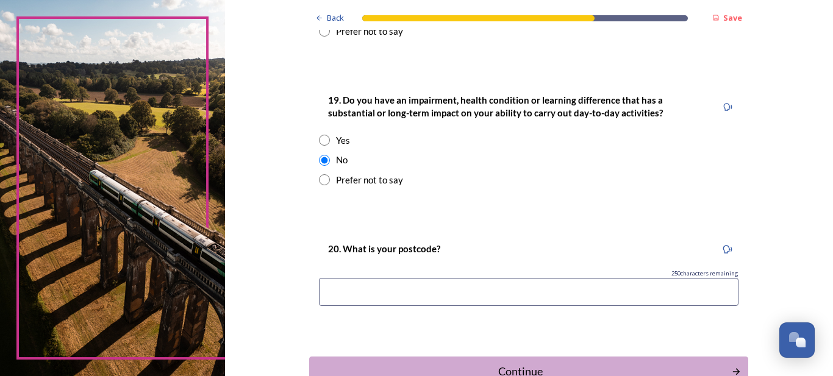
scroll to position [610, 0]
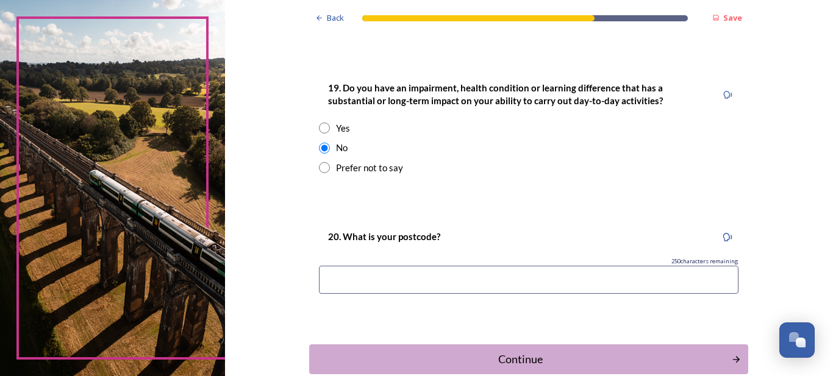
click at [335, 275] on input at bounding box center [529, 280] width 420 height 28
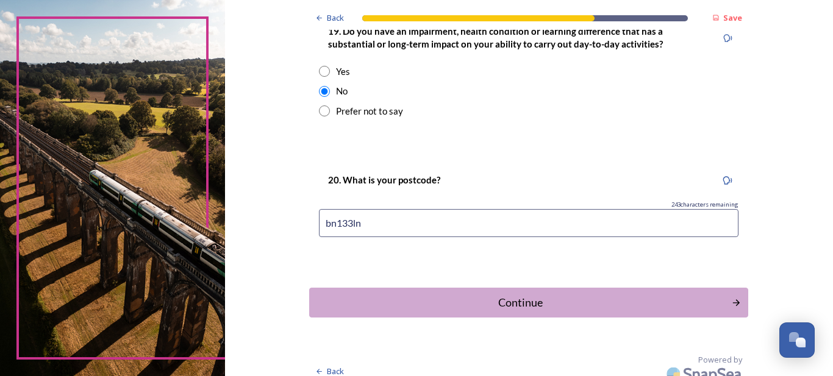
scroll to position [679, 0]
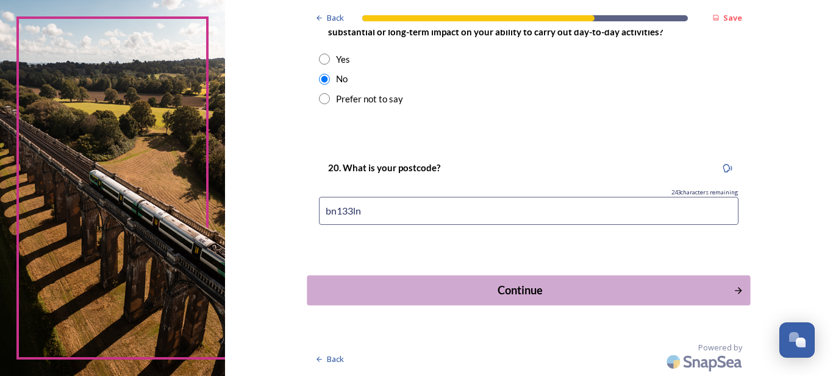
type input "bn133ln"
click at [514, 287] on div "Continue" at bounding box center [520, 290] width 413 height 16
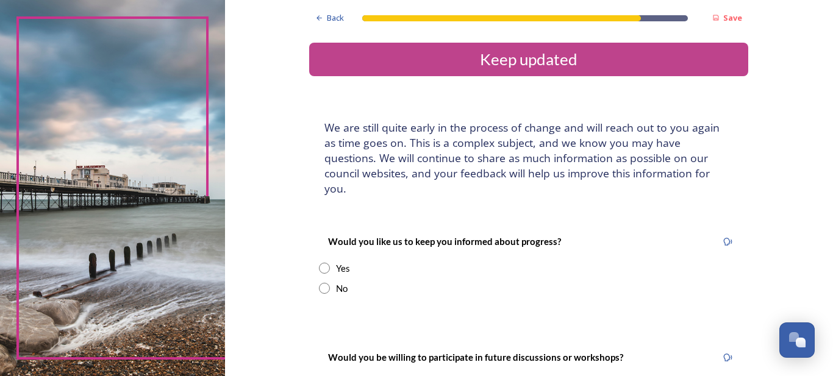
click at [320, 263] on input "radio" at bounding box center [324, 268] width 11 height 11
radio input "true"
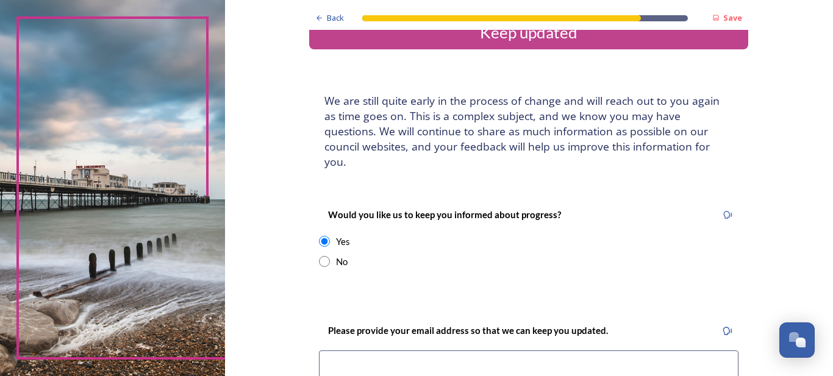
scroll to position [41, 0]
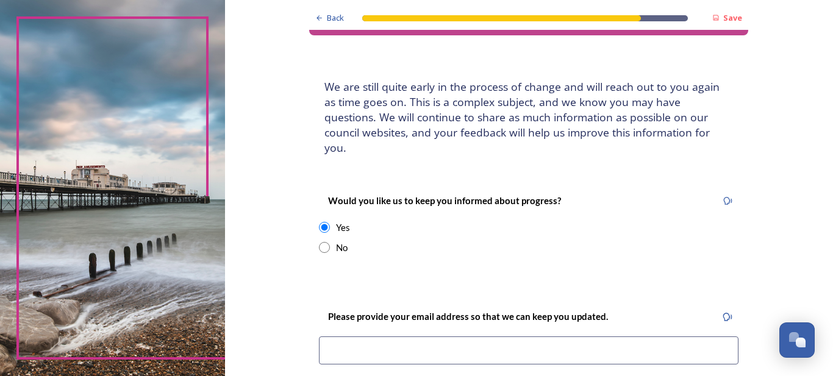
click at [363, 337] on input at bounding box center [529, 351] width 420 height 28
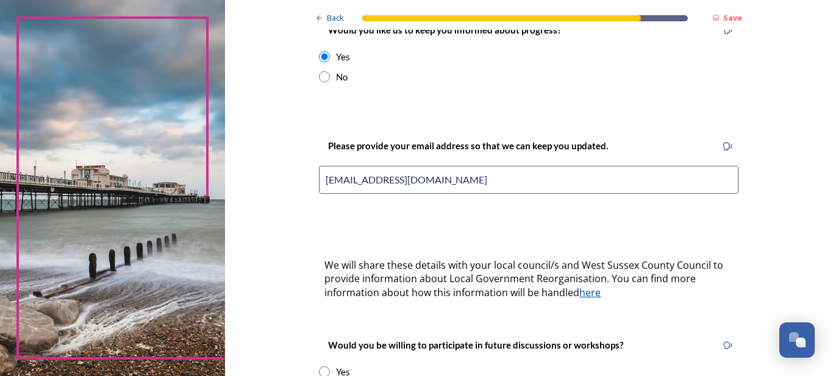
scroll to position [244, 0]
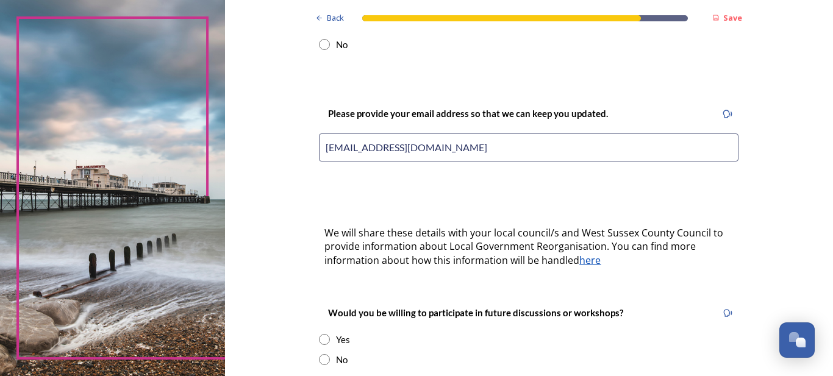
type input "jjhughes@ic24.net"
click at [319, 334] on input "radio" at bounding box center [324, 339] width 11 height 11
radio input "true"
click at [579, 254] on u "here" at bounding box center [589, 260] width 21 height 13
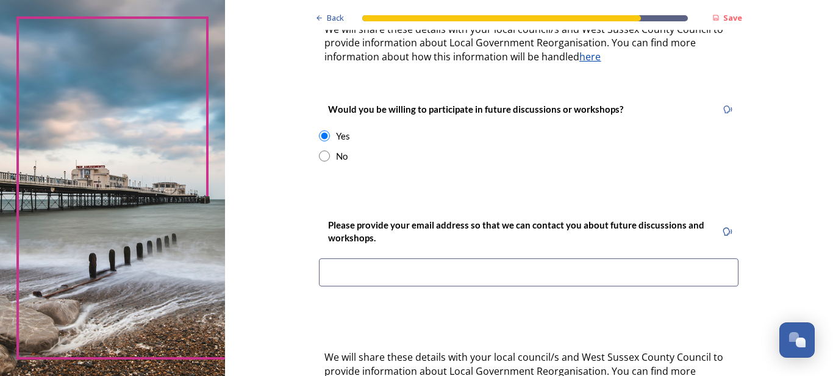
scroll to position [447, 0]
click at [350, 261] on input at bounding box center [529, 273] width 420 height 28
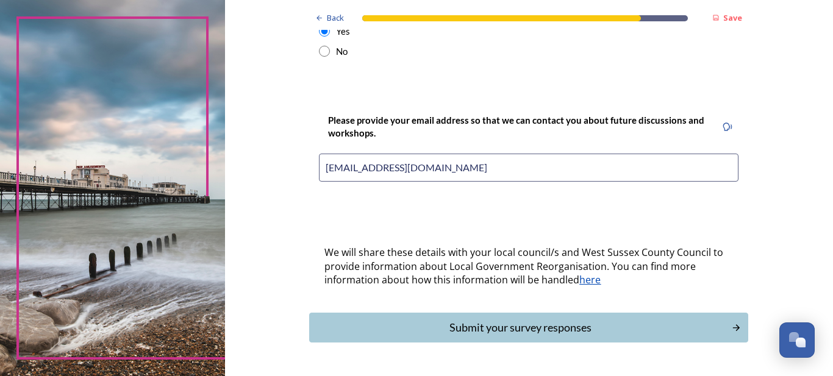
scroll to position [569, 0]
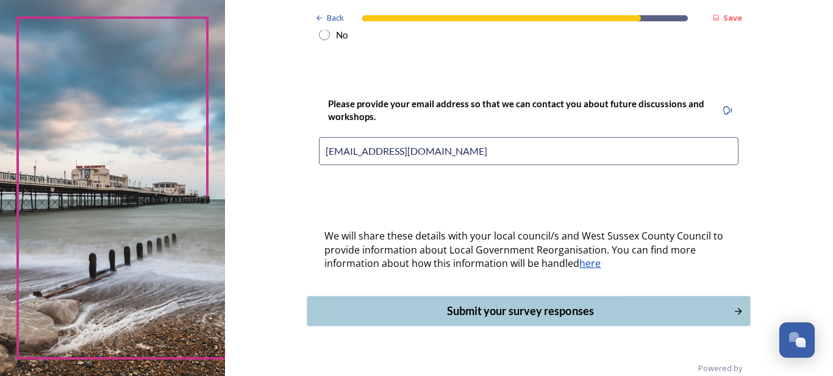
type input "jjhughes@ic24.net"
click at [485, 303] on div "Submit your survey responses" at bounding box center [520, 311] width 409 height 16
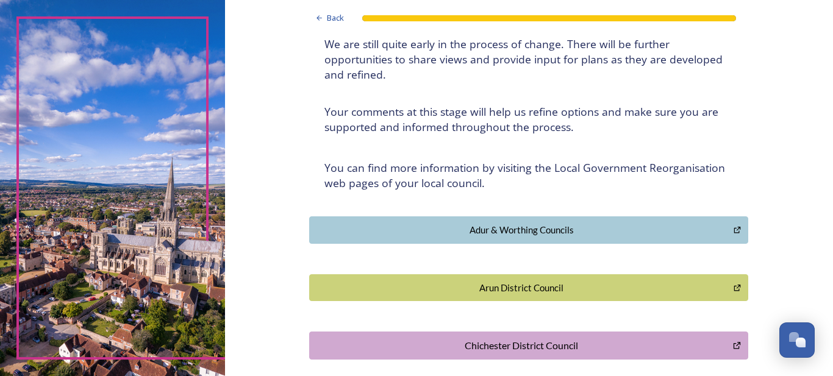
scroll to position [122, 0]
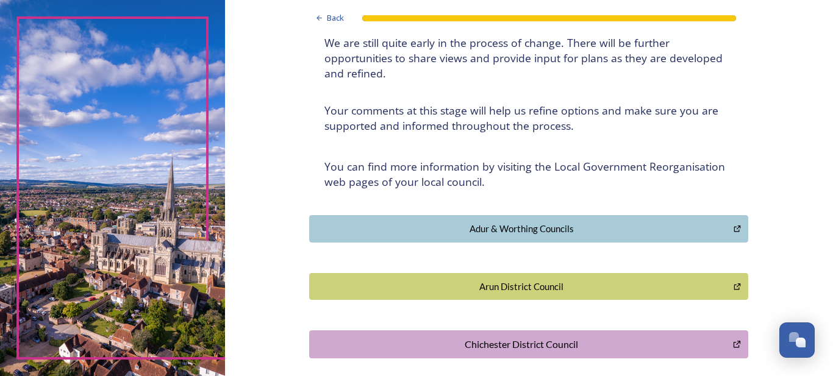
click at [550, 226] on div "Adur & Worthing Councils" at bounding box center [521, 229] width 411 height 14
